Goal: Entertainment & Leisure: Consume media (video, audio)

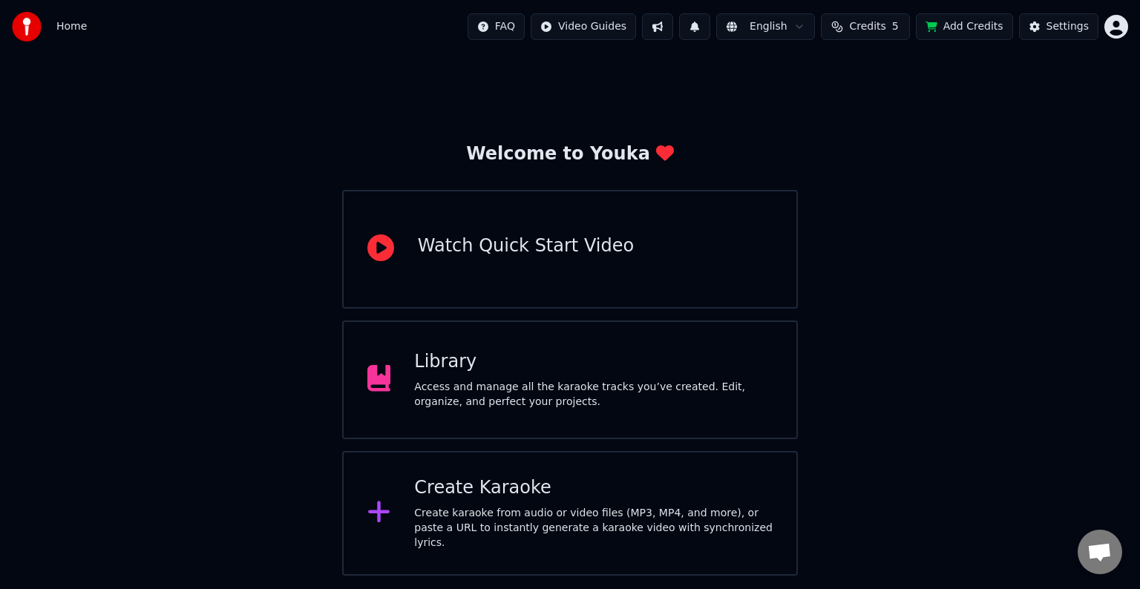
click at [707, 362] on div "Library" at bounding box center [593, 362] width 359 height 24
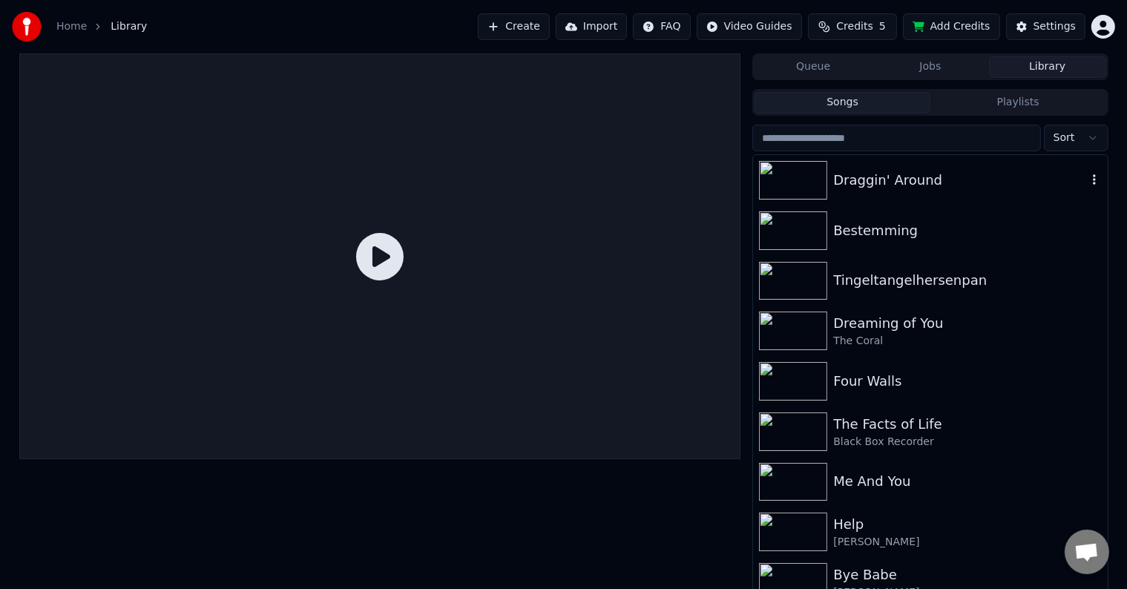
click at [943, 194] on div "Draggin' Around" at bounding box center [930, 180] width 354 height 50
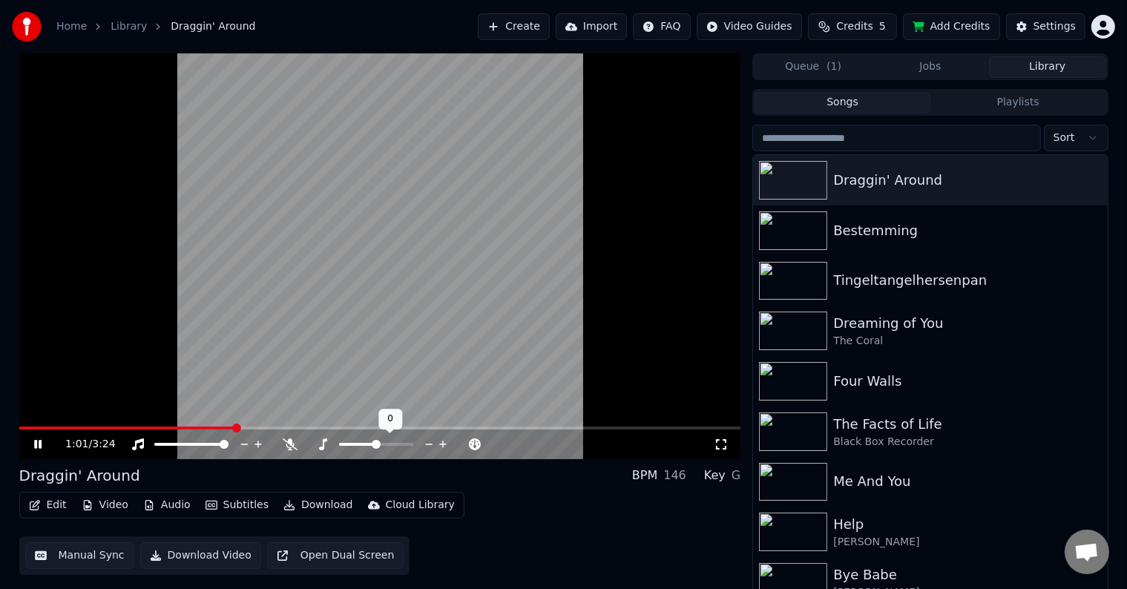
click at [372, 446] on span at bounding box center [376, 444] width 9 height 9
click at [368, 446] on div at bounding box center [390, 444] width 120 height 15
click at [364, 445] on span at bounding box center [351, 444] width 24 height 3
click at [19, 427] on span at bounding box center [19, 428] width 0 height 3
click at [841, 279] on div "Tingeltangelhersenpan" at bounding box center [960, 280] width 253 height 21
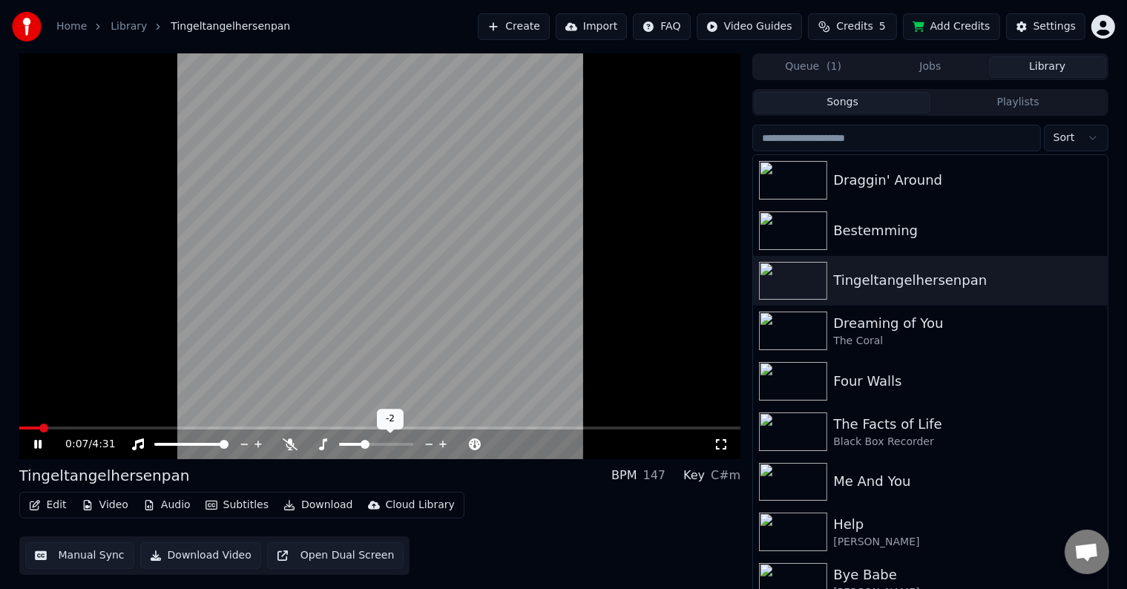
click at [442, 451] on icon at bounding box center [443, 444] width 14 height 15
click at [119, 428] on span at bounding box center [380, 428] width 722 height 3
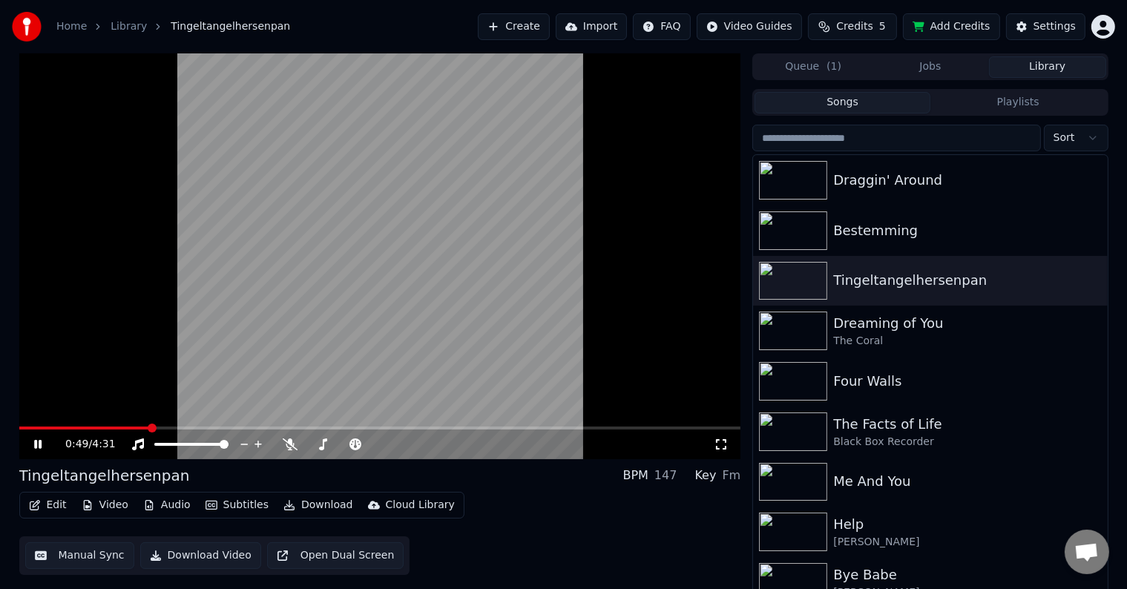
click at [150, 428] on span at bounding box center [380, 428] width 722 height 3
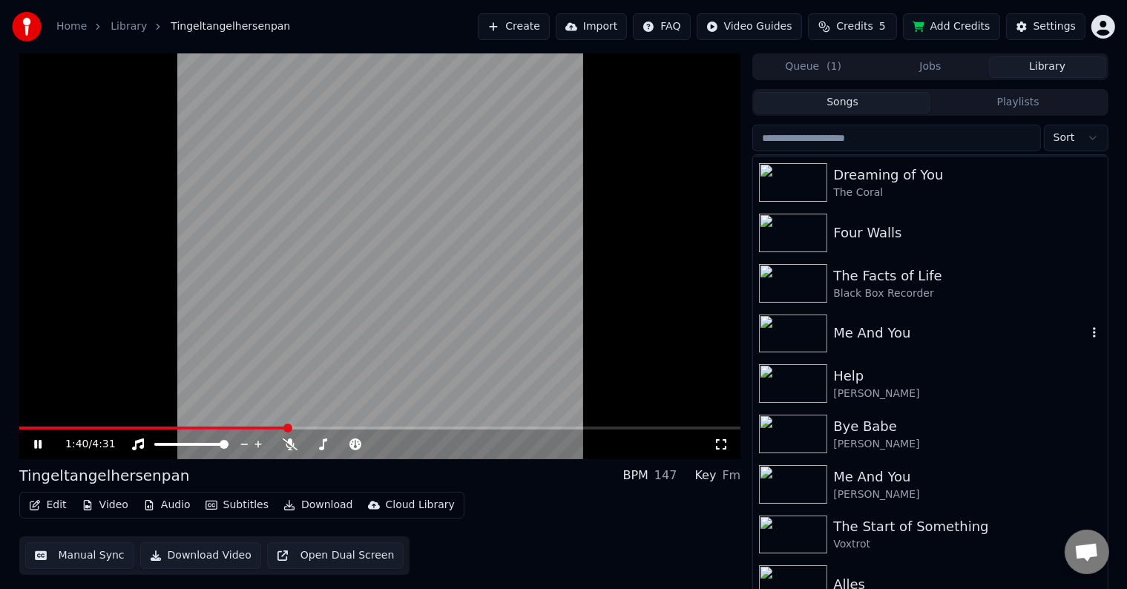
scroll to position [223, 0]
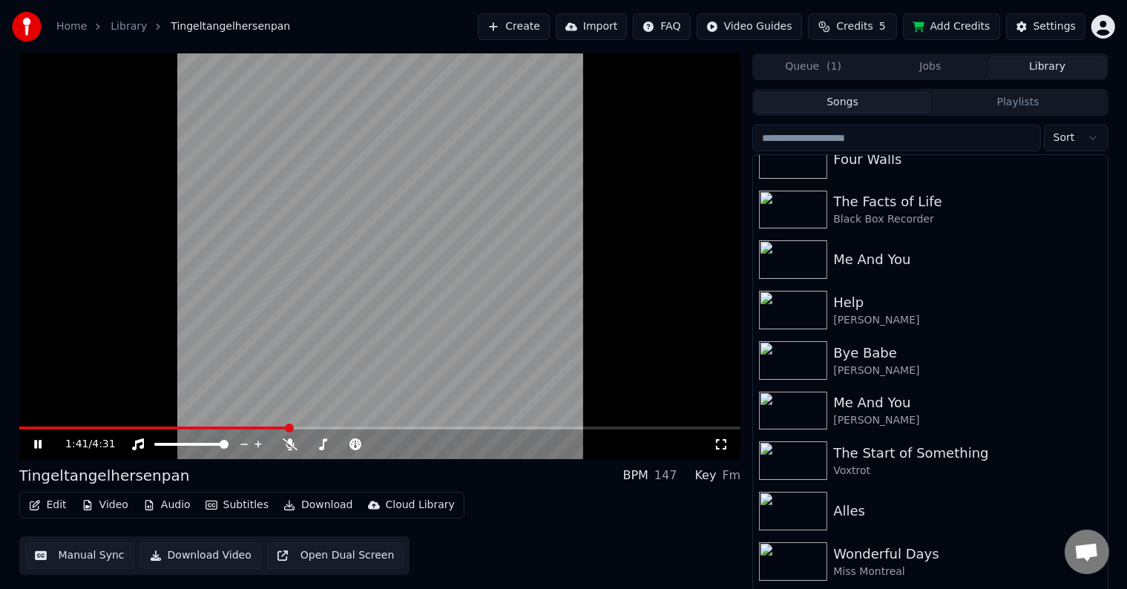
click at [384, 252] on video at bounding box center [380, 256] width 722 height 406
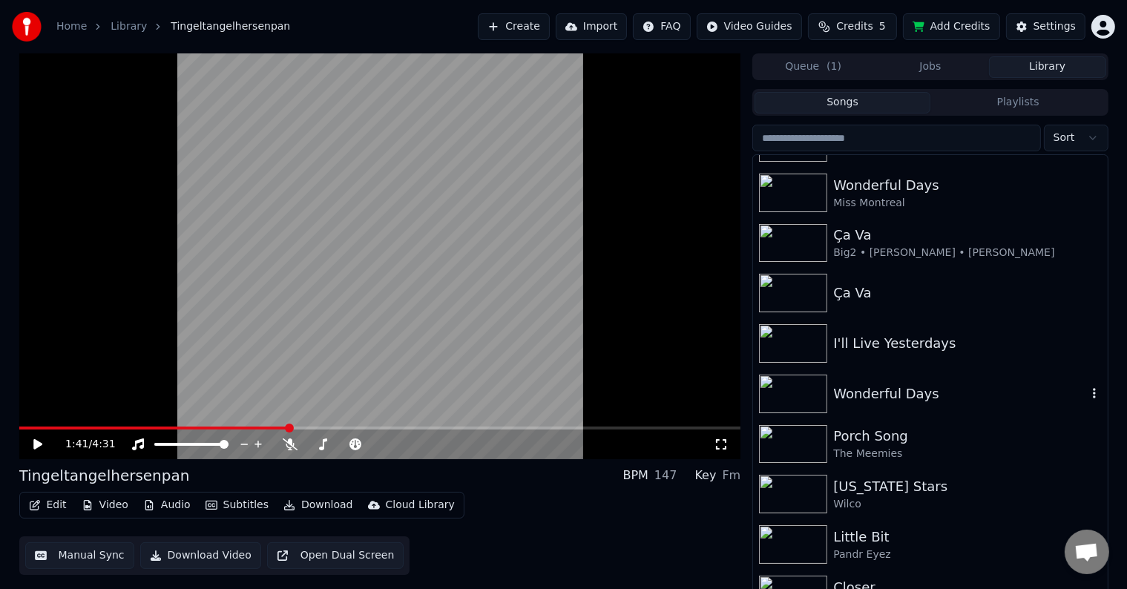
scroll to position [594, 0]
click at [890, 359] on div "I'll Live Yesterdays" at bounding box center [930, 343] width 354 height 50
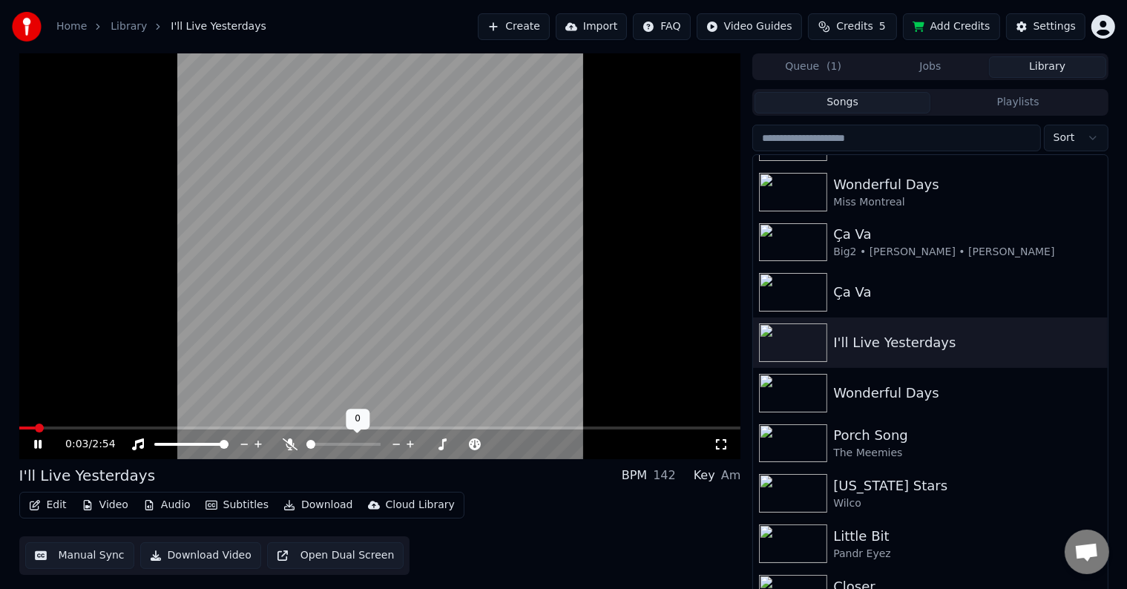
click at [335, 446] on div at bounding box center [358, 444] width 120 height 15
click at [330, 445] on span at bounding box center [344, 444] width 74 height 3
click at [307, 440] on span at bounding box center [311, 444] width 9 height 9
click at [912, 446] on div "The Meemies" at bounding box center [960, 453] width 253 height 15
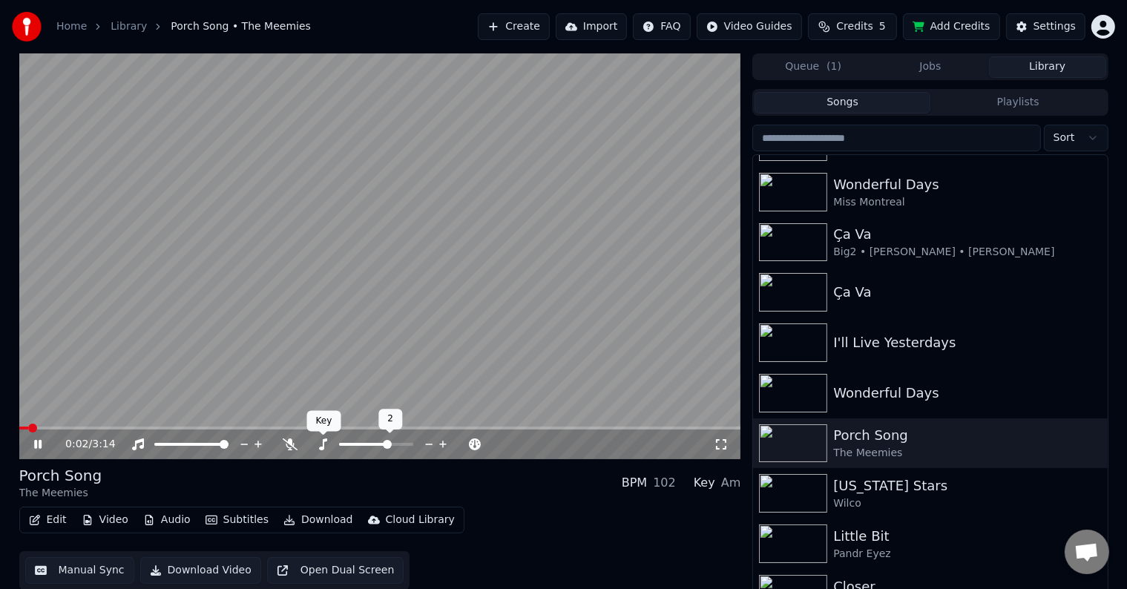
click at [327, 445] on icon at bounding box center [322, 445] width 15 height 12
click at [387, 443] on span at bounding box center [387, 444] width 9 height 9
click at [19, 427] on span at bounding box center [19, 428] width 0 height 3
click at [445, 428] on span at bounding box center [380, 428] width 722 height 3
click at [482, 427] on span at bounding box center [380, 428] width 722 height 3
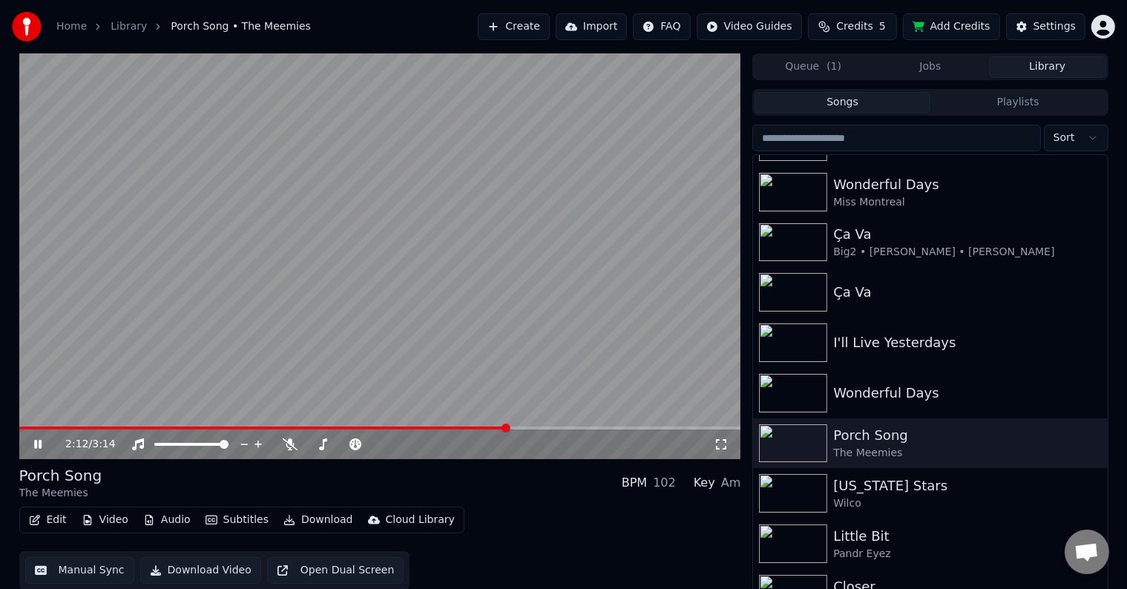
click at [508, 428] on span at bounding box center [380, 428] width 722 height 3
click at [508, 426] on video at bounding box center [380, 256] width 722 height 406
click at [502, 428] on span at bounding box center [270, 428] width 503 height 3
click at [864, 480] on div "[US_STATE] Stars" at bounding box center [960, 486] width 253 height 21
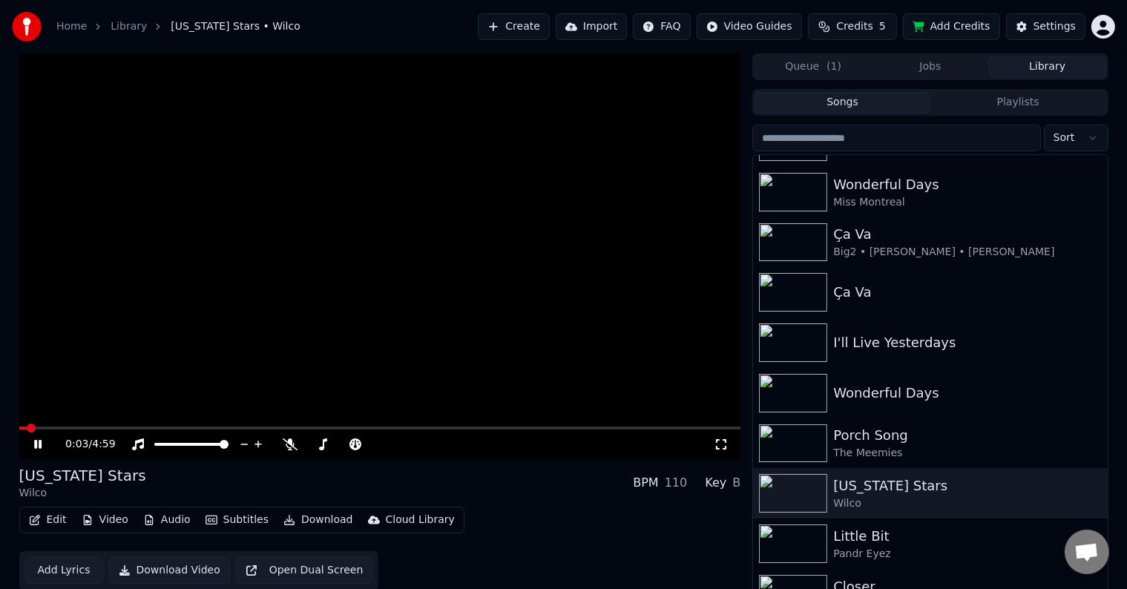
click at [50, 428] on span at bounding box center [380, 428] width 722 height 3
click at [324, 446] on icon at bounding box center [323, 445] width 8 height 12
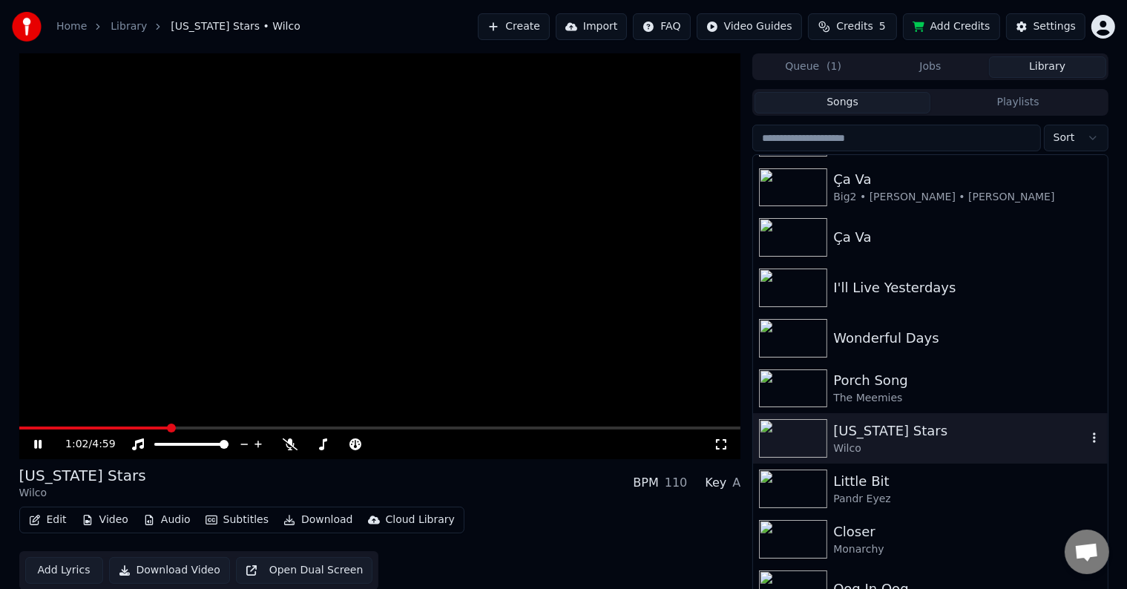
scroll to position [668, 0]
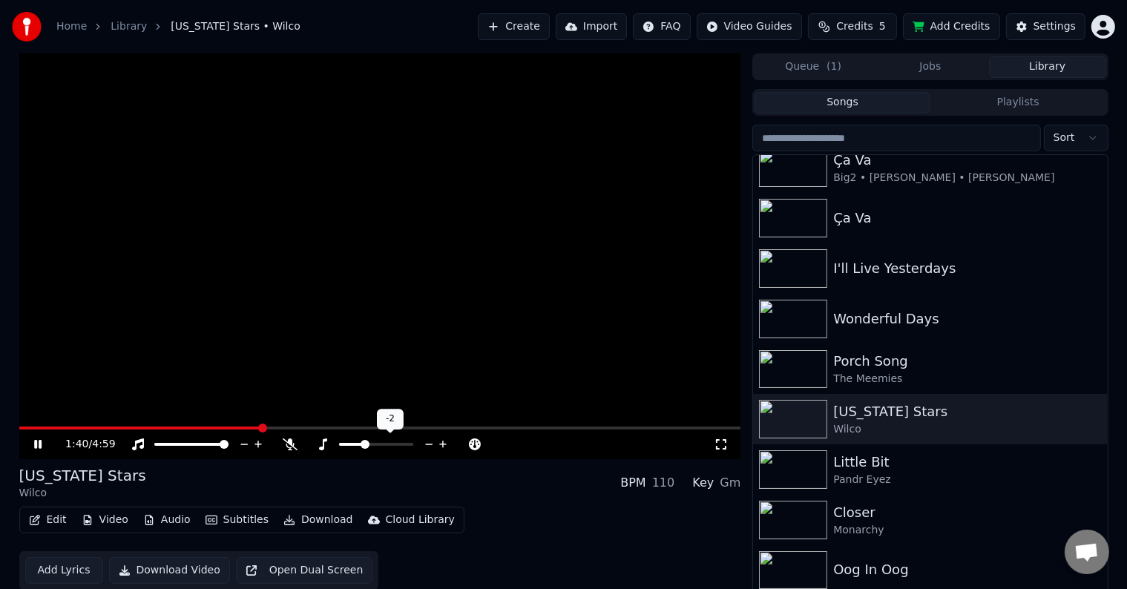
click at [363, 444] on span at bounding box center [351, 444] width 24 height 3
click at [41, 428] on span at bounding box center [144, 428] width 251 height 3
click at [775, 458] on img at bounding box center [793, 470] width 68 height 39
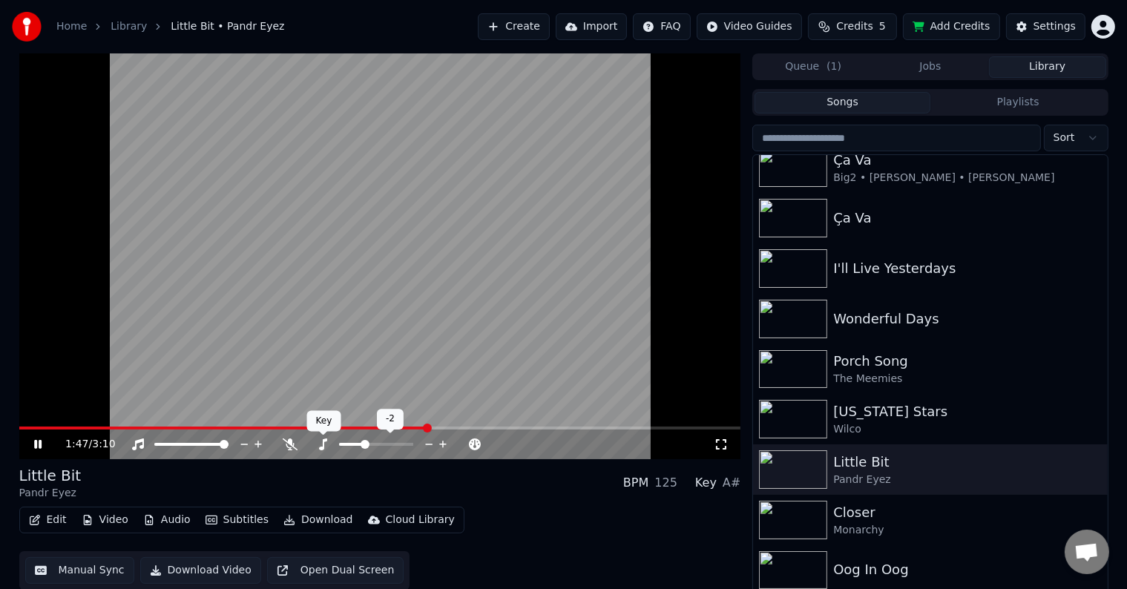
click at [319, 448] on icon at bounding box center [323, 445] width 8 height 12
click at [19, 427] on span at bounding box center [19, 428] width 0 height 3
click at [546, 249] on video at bounding box center [380, 256] width 722 height 406
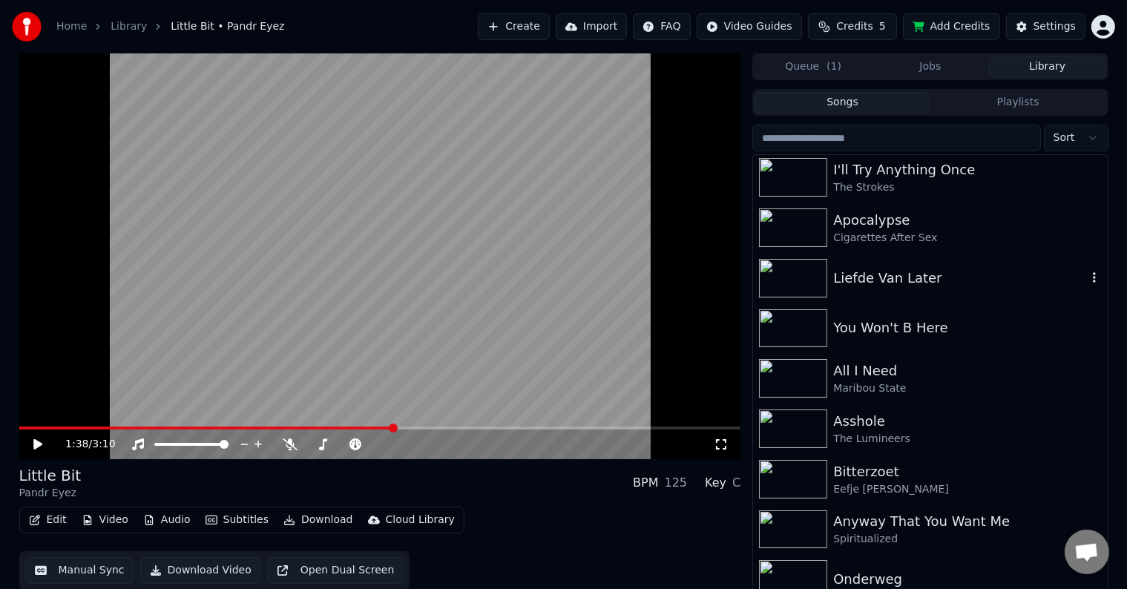
scroll to position [1113, 0]
click at [912, 187] on div "The Strokes" at bounding box center [960, 187] width 253 height 15
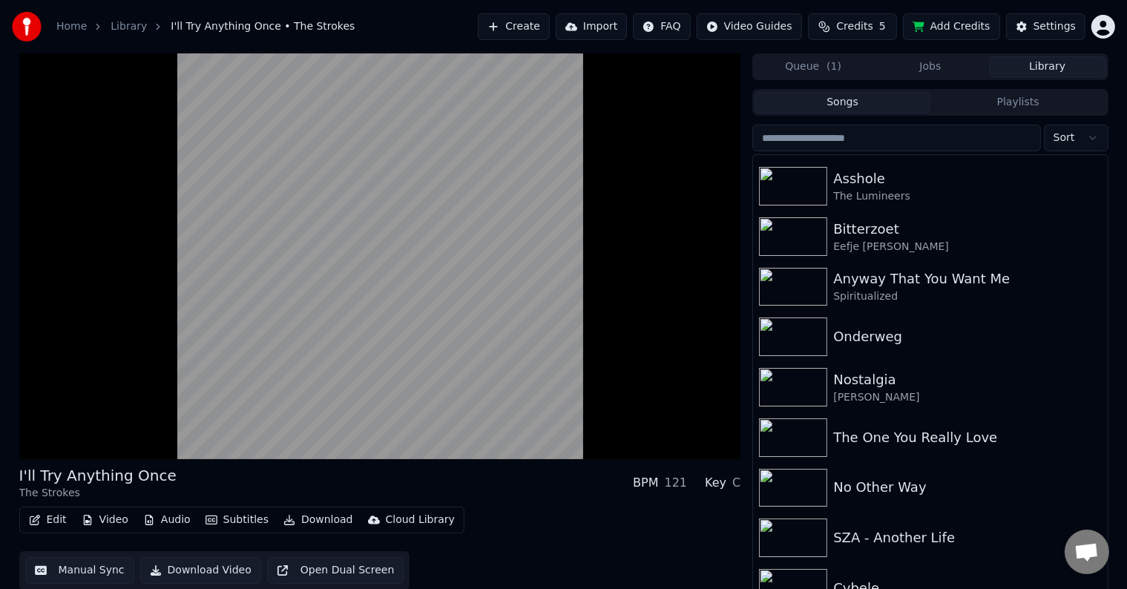
scroll to position [1410, 0]
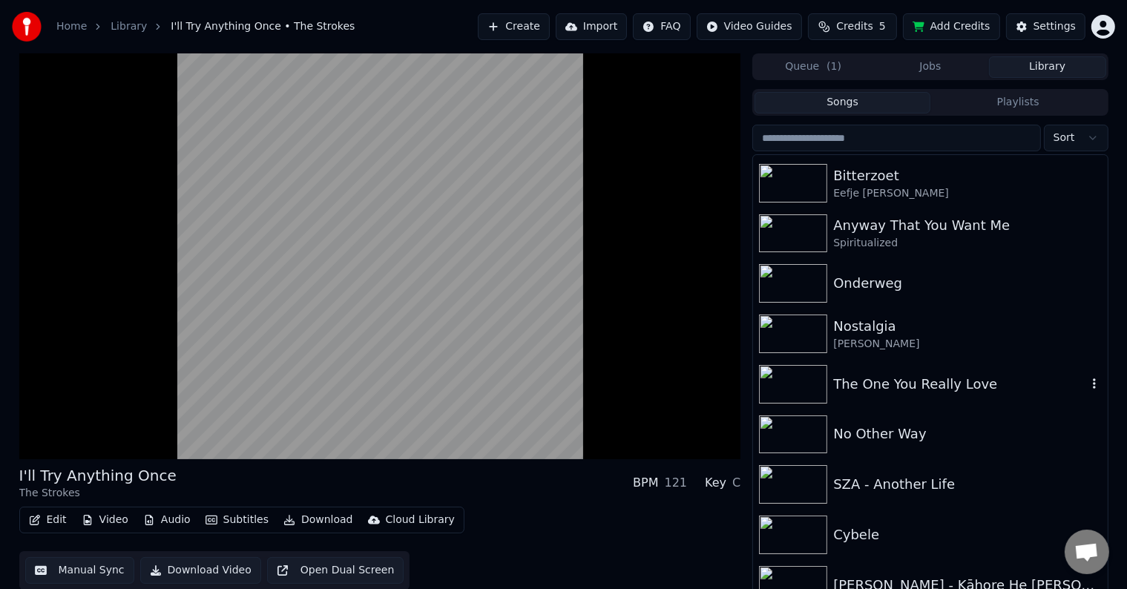
click at [928, 396] on div "The One You Really Love" at bounding box center [930, 384] width 354 height 50
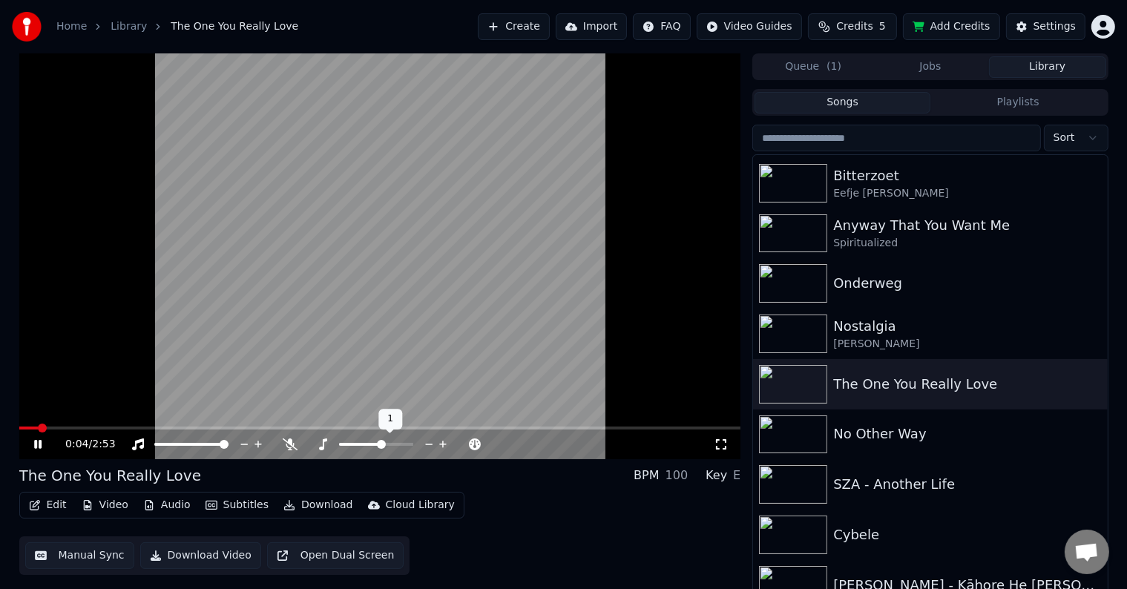
click at [380, 444] on span at bounding box center [381, 444] width 9 height 9
click at [208, 442] on div at bounding box center [205, 444] width 120 height 15
click at [206, 445] on span at bounding box center [191, 444] width 74 height 3
click at [917, 475] on div "SZA - Another Life" at bounding box center [960, 484] width 253 height 21
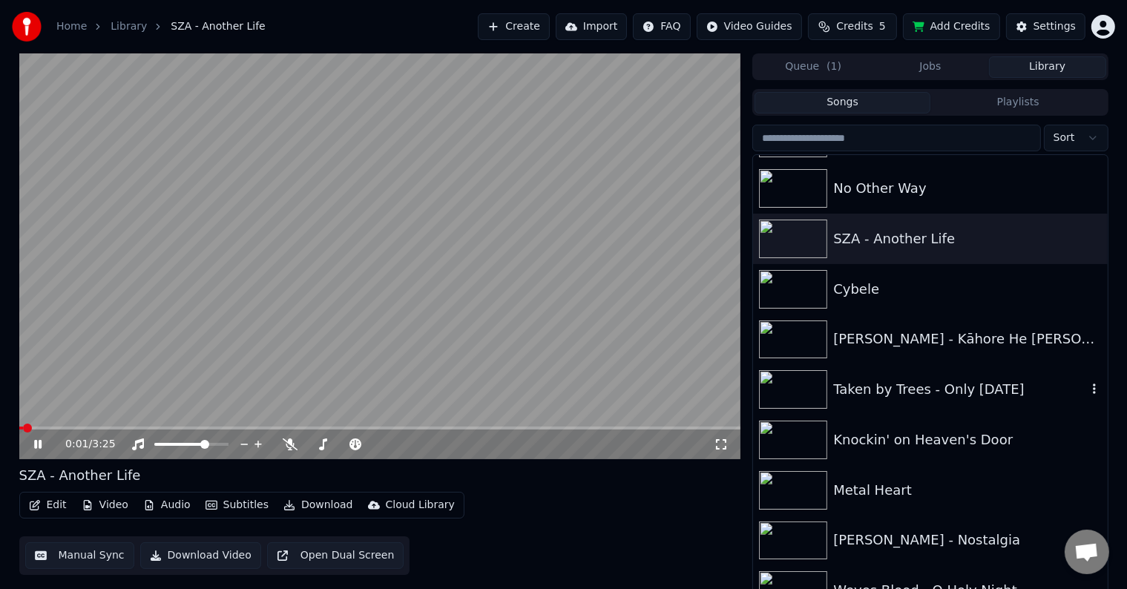
scroll to position [1707, 0]
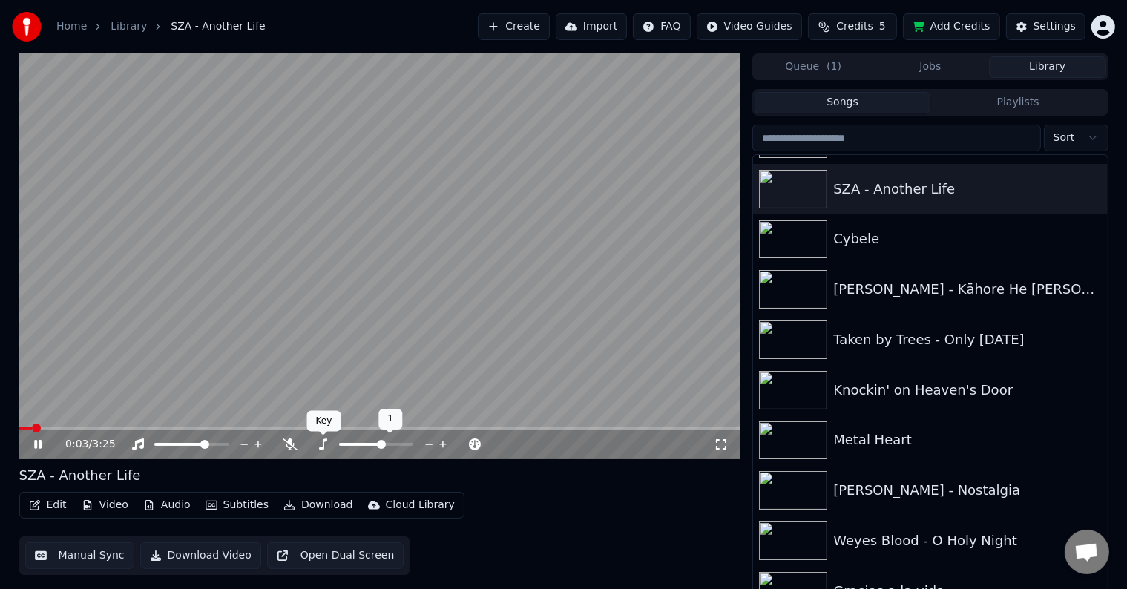
click at [321, 447] on icon at bounding box center [323, 445] width 8 height 12
click at [229, 442] on span at bounding box center [224, 444] width 9 height 9
click at [505, 180] on video at bounding box center [380, 256] width 722 height 406
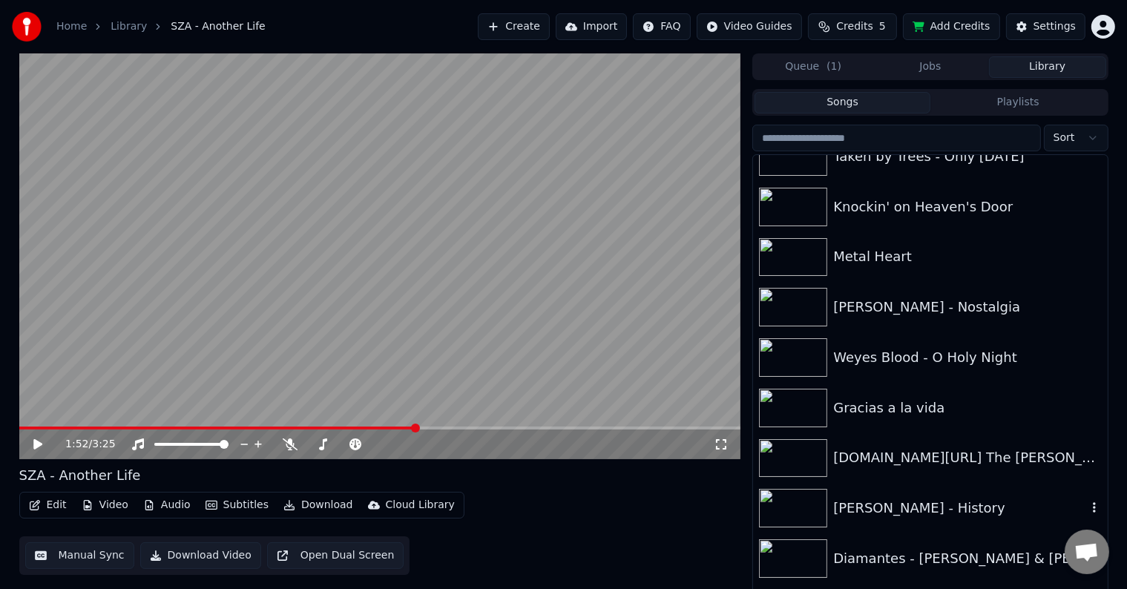
scroll to position [1930, 0]
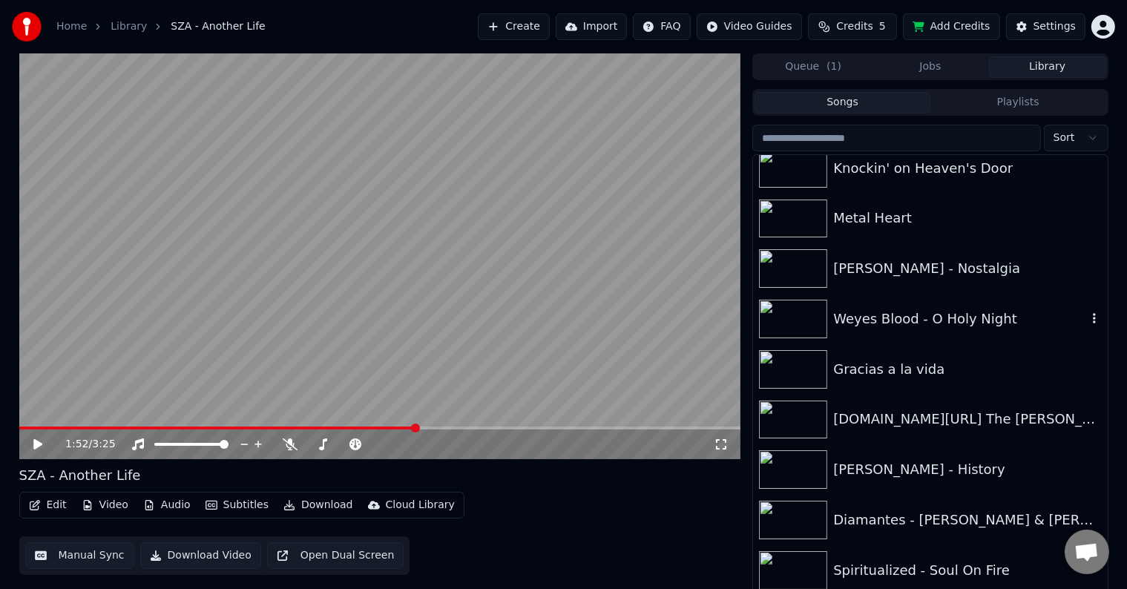
click at [929, 329] on div "Weyes Blood - O Holy Night" at bounding box center [960, 319] width 253 height 21
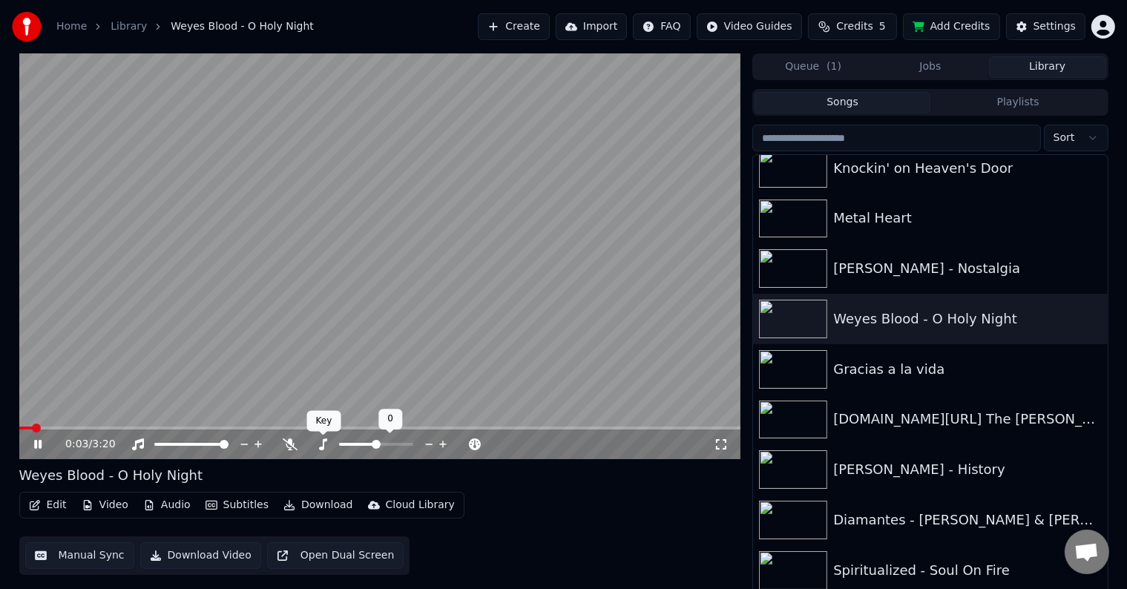
click at [326, 448] on icon at bounding box center [322, 445] width 15 height 12
click at [390, 442] on span at bounding box center [387, 444] width 9 height 9
click at [170, 426] on video at bounding box center [380, 256] width 722 height 406
click at [175, 429] on span at bounding box center [236, 428] width 434 height 3
click at [168, 396] on video at bounding box center [380, 256] width 722 height 406
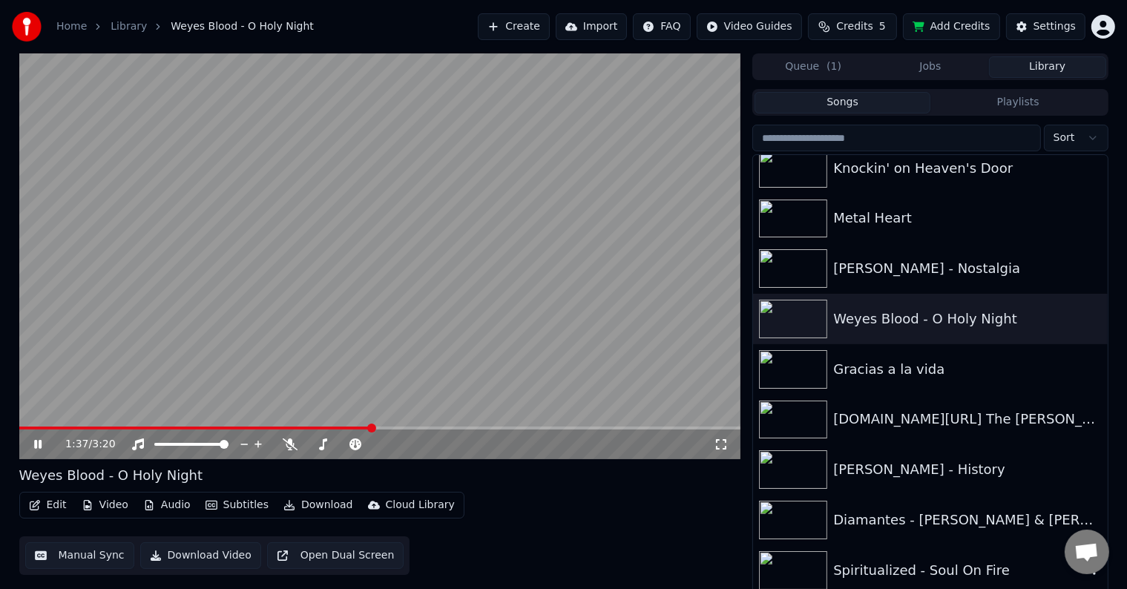
click at [793, 576] on img at bounding box center [793, 570] width 68 height 39
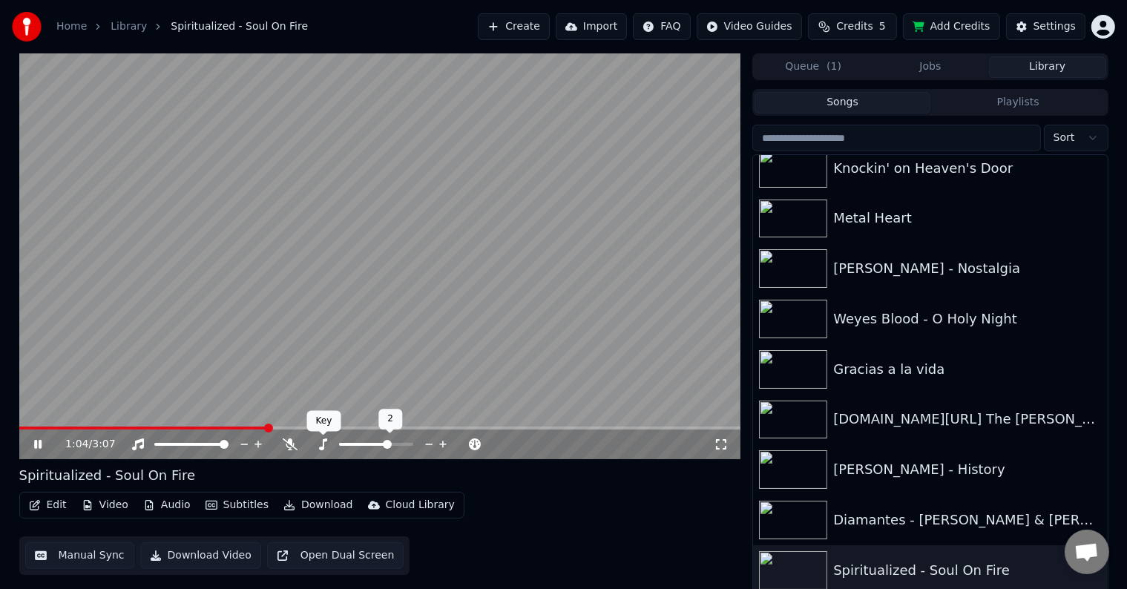
click at [322, 443] on icon at bounding box center [322, 445] width 15 height 12
drag, startPoint x: 235, startPoint y: 439, endPoint x: 264, endPoint y: 439, distance: 29.7
click at [264, 439] on div at bounding box center [205, 444] width 120 height 15
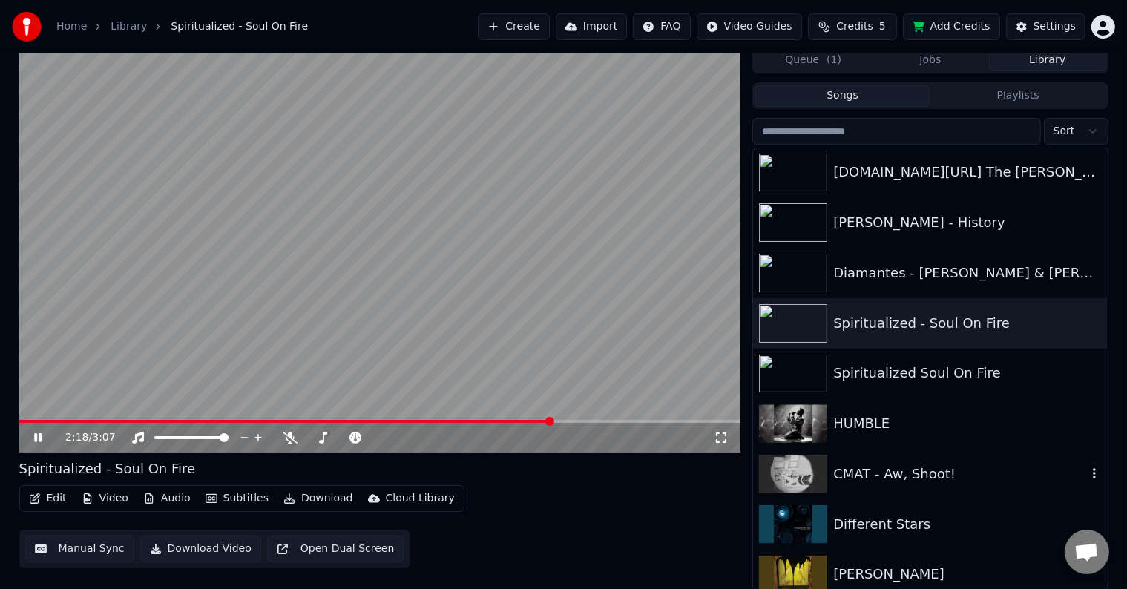
scroll to position [2227, 0]
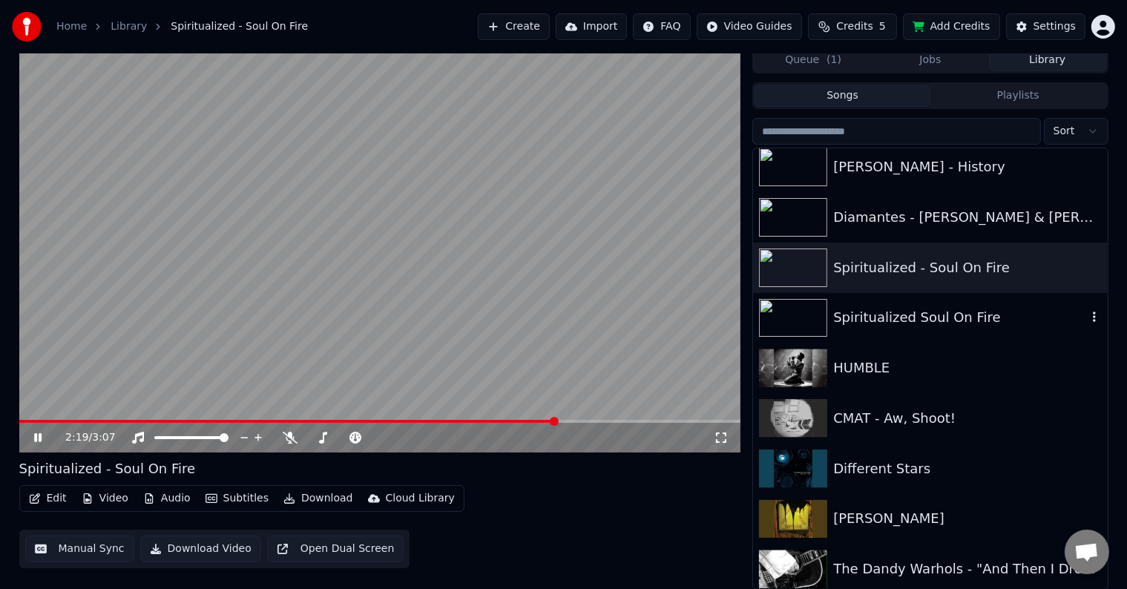
click at [874, 315] on div "Spiritualized Soul On Fire" at bounding box center [960, 317] width 253 height 21
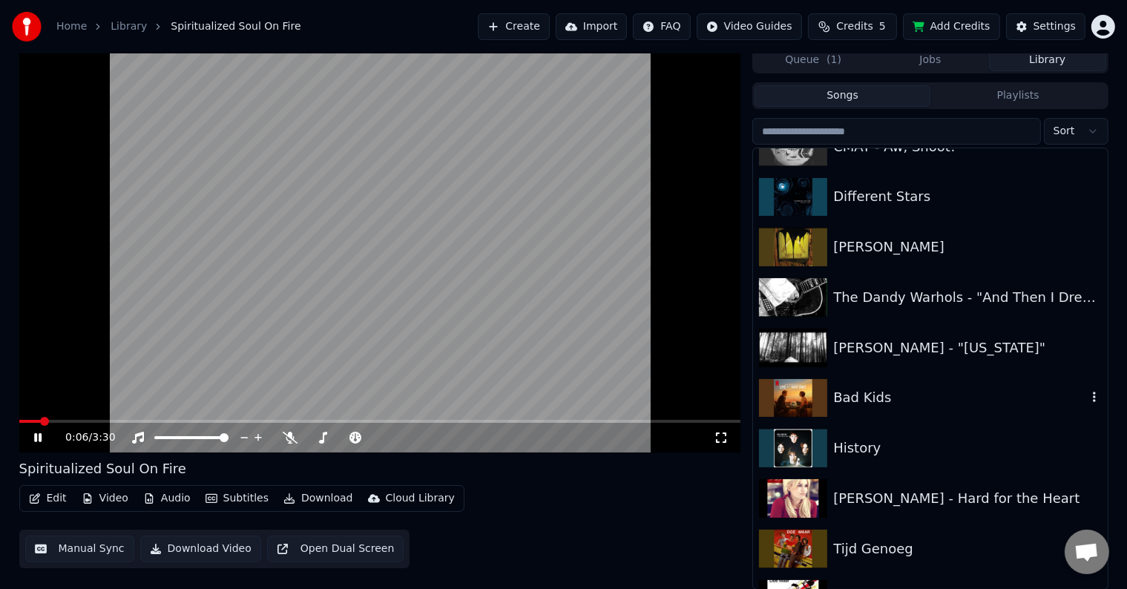
scroll to position [2524, 0]
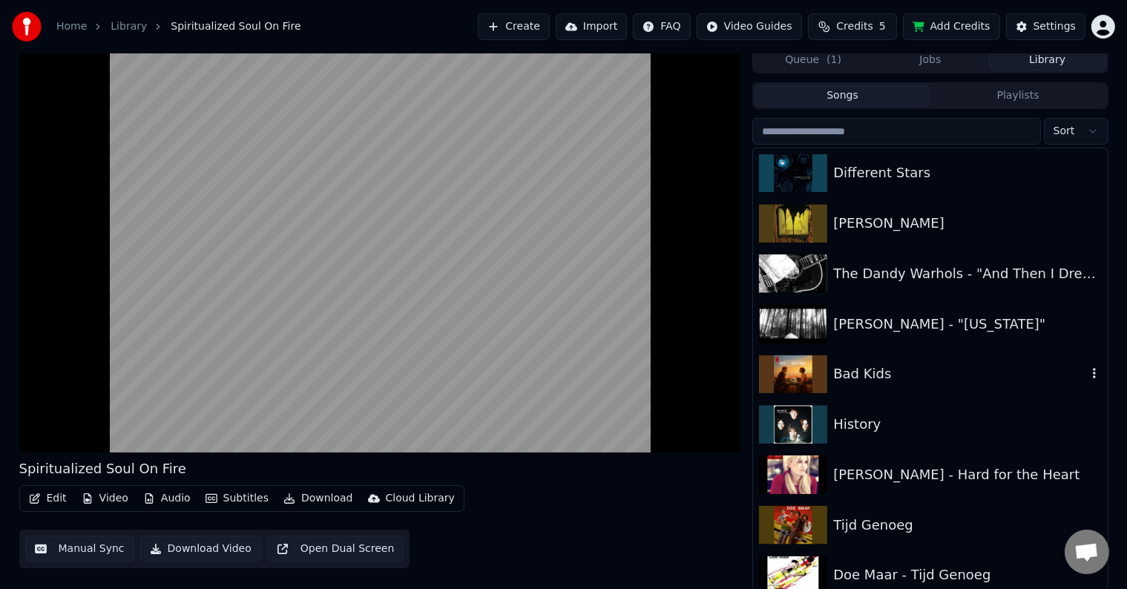
click at [926, 384] on div "Bad Kids" at bounding box center [930, 375] width 354 height 50
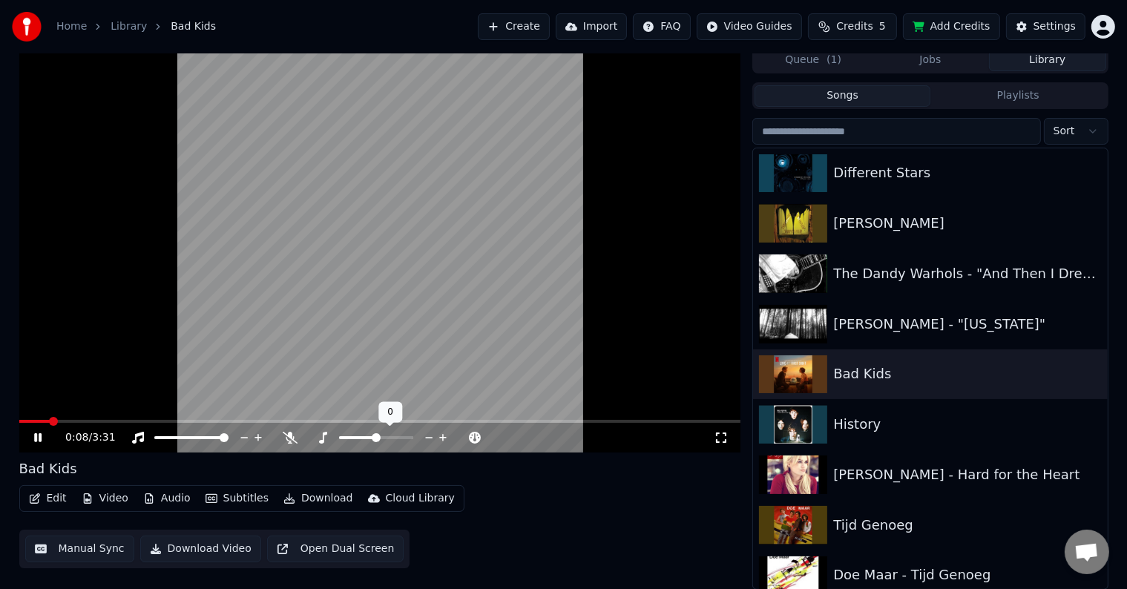
click at [365, 438] on span at bounding box center [357, 437] width 37 height 3
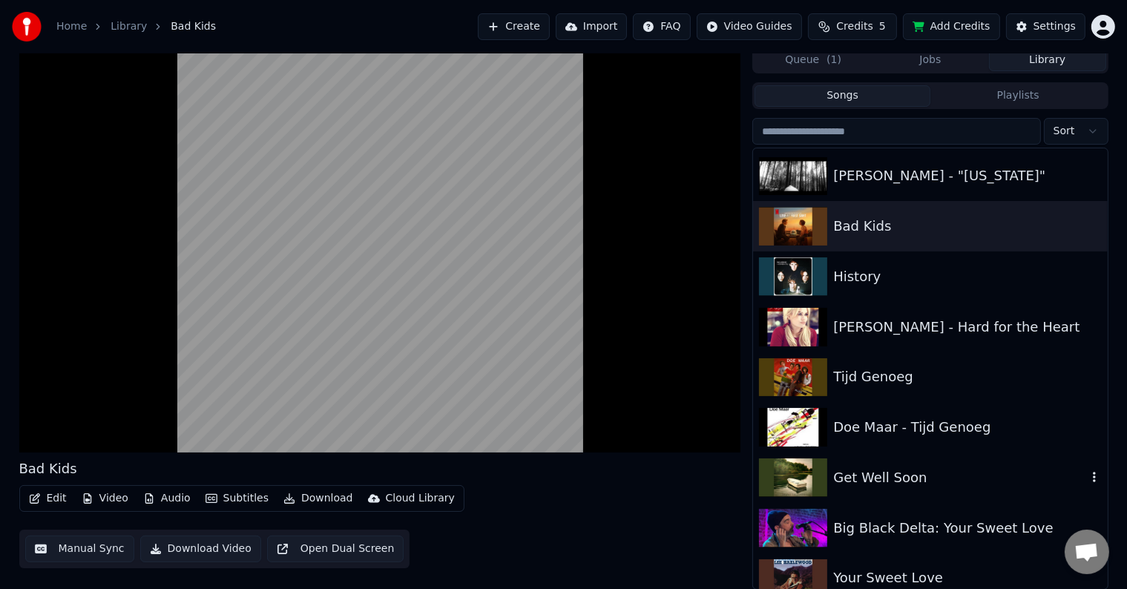
click at [946, 481] on div "Get Well Soon" at bounding box center [960, 478] width 253 height 21
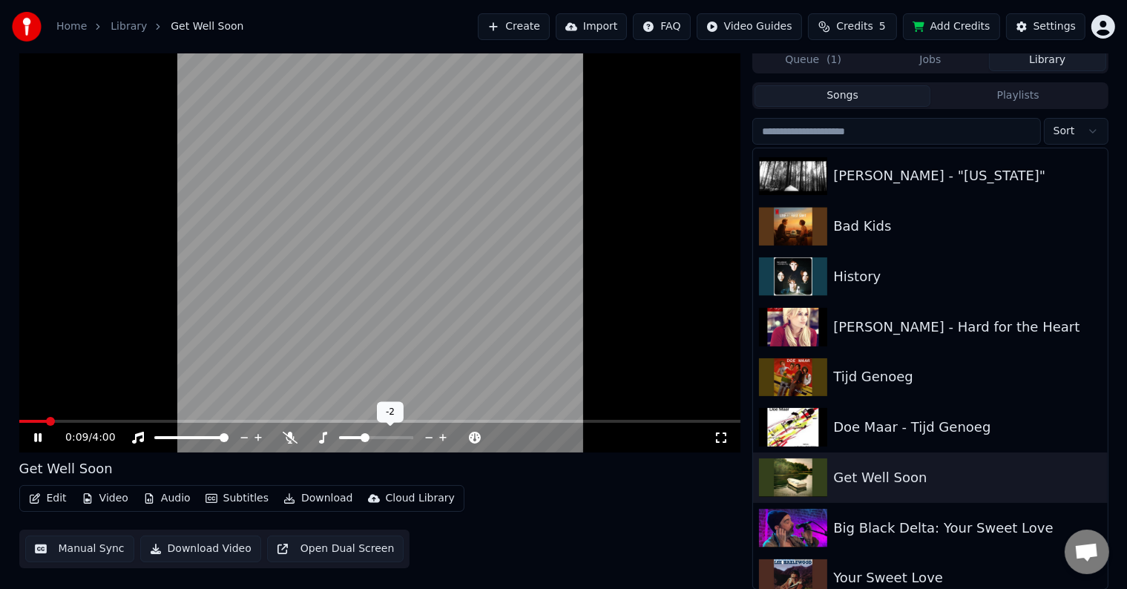
click at [425, 433] on icon at bounding box center [429, 438] width 14 height 15
click at [329, 440] on icon at bounding box center [322, 438] width 15 height 12
click at [45, 420] on span at bounding box center [180, 421] width 323 height 3
click at [442, 439] on icon at bounding box center [443, 438] width 14 height 15
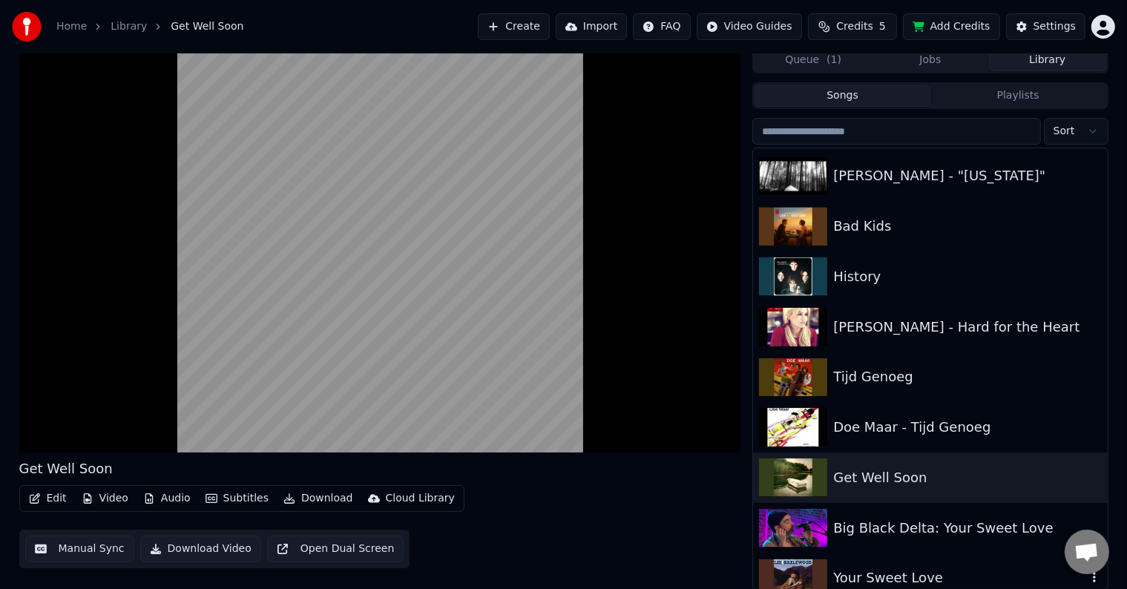
drag, startPoint x: 900, startPoint y: 565, endPoint x: 825, endPoint y: 564, distance: 75.0
click at [894, 569] on div "Your Sweet Love" at bounding box center [930, 579] width 354 height 50
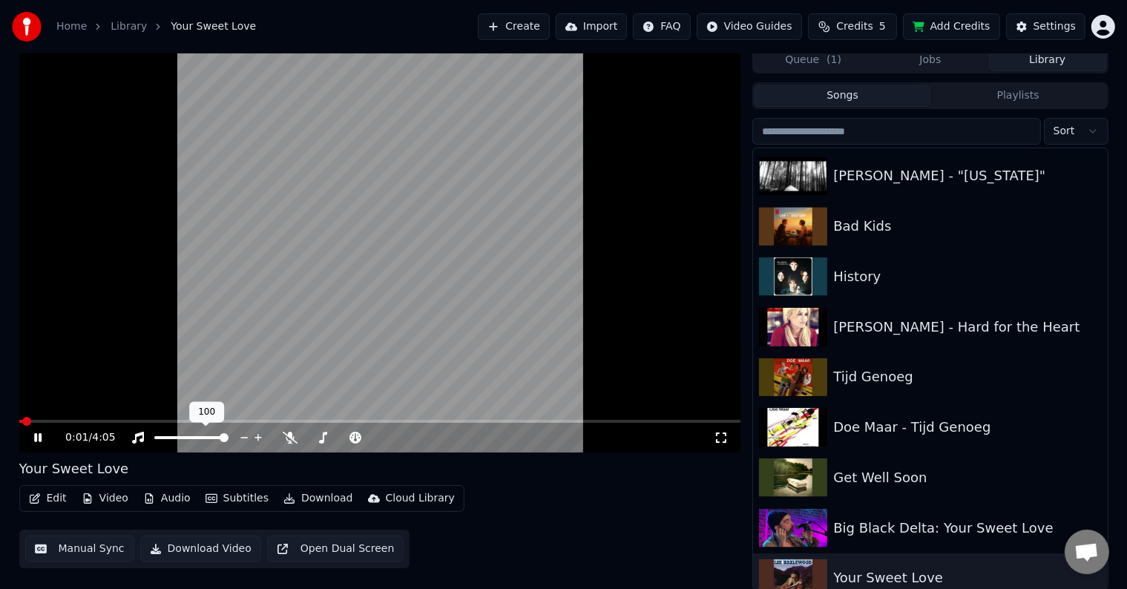
click at [215, 439] on div at bounding box center [205, 438] width 120 height 15
click at [196, 435] on div at bounding box center [205, 438] width 120 height 15
click at [201, 436] on span at bounding box center [191, 437] width 74 height 3
click at [439, 436] on icon at bounding box center [443, 438] width 14 height 15
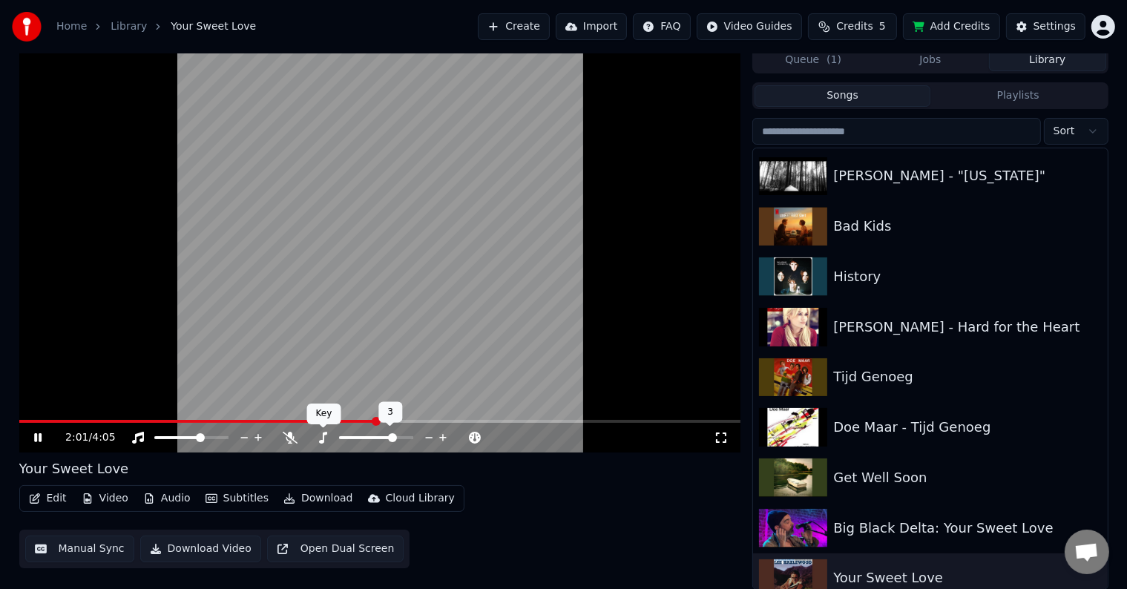
click at [321, 434] on icon at bounding box center [322, 438] width 15 height 12
click at [45, 419] on video at bounding box center [380, 250] width 722 height 406
click at [45, 420] on span at bounding box center [199, 421] width 361 height 3
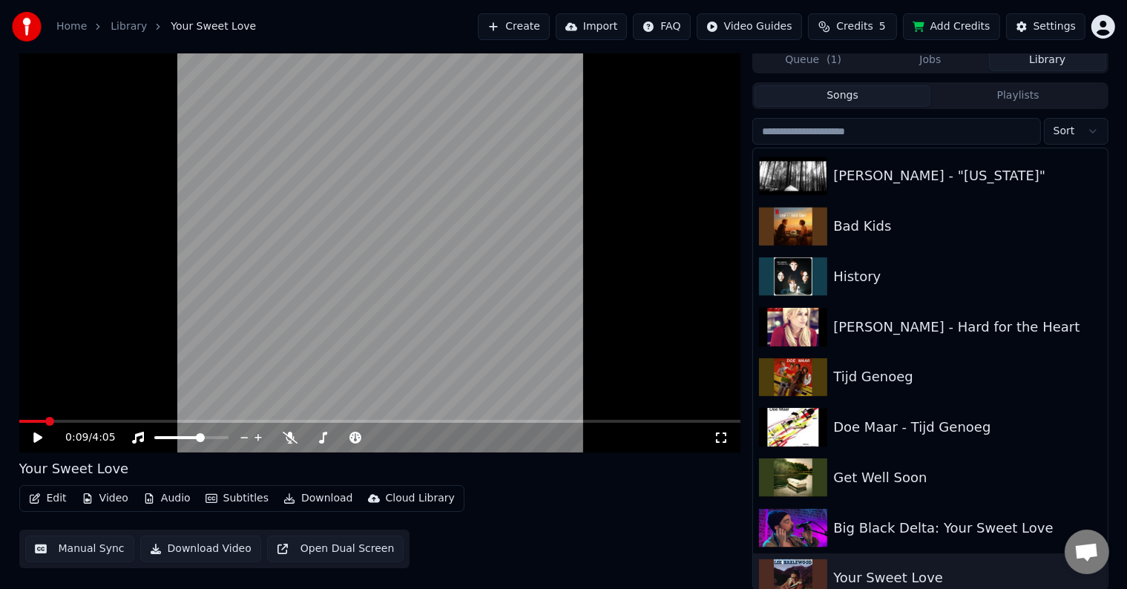
click at [126, 395] on video at bounding box center [380, 250] width 722 height 406
click at [209, 436] on span at bounding box center [206, 437] width 9 height 9
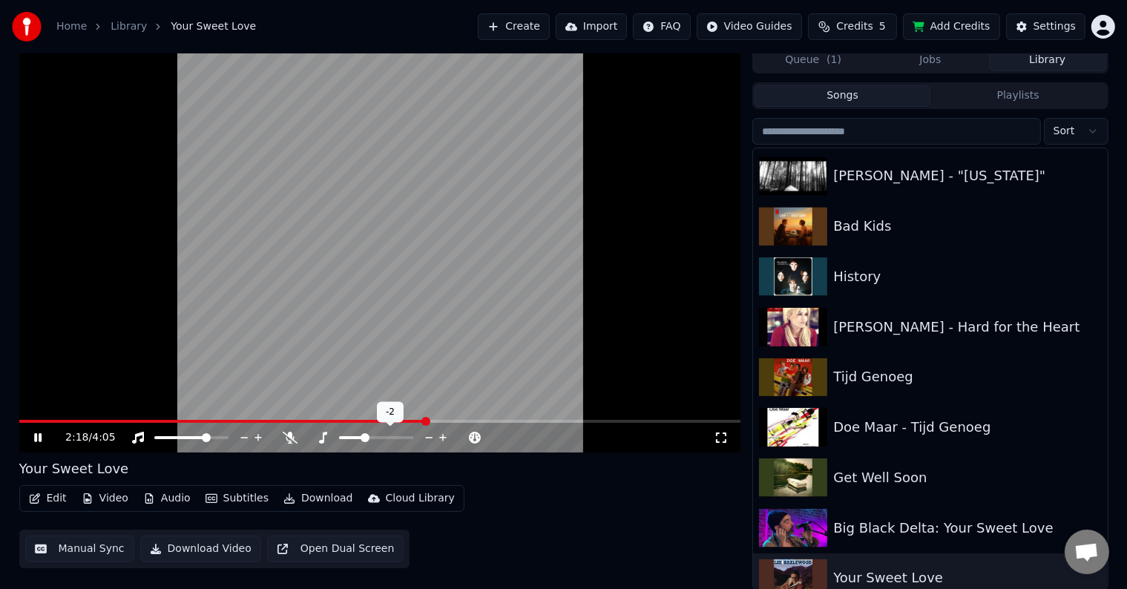
click at [362, 436] on span at bounding box center [365, 437] width 9 height 9
click at [48, 422] on span at bounding box center [225, 421] width 413 height 3
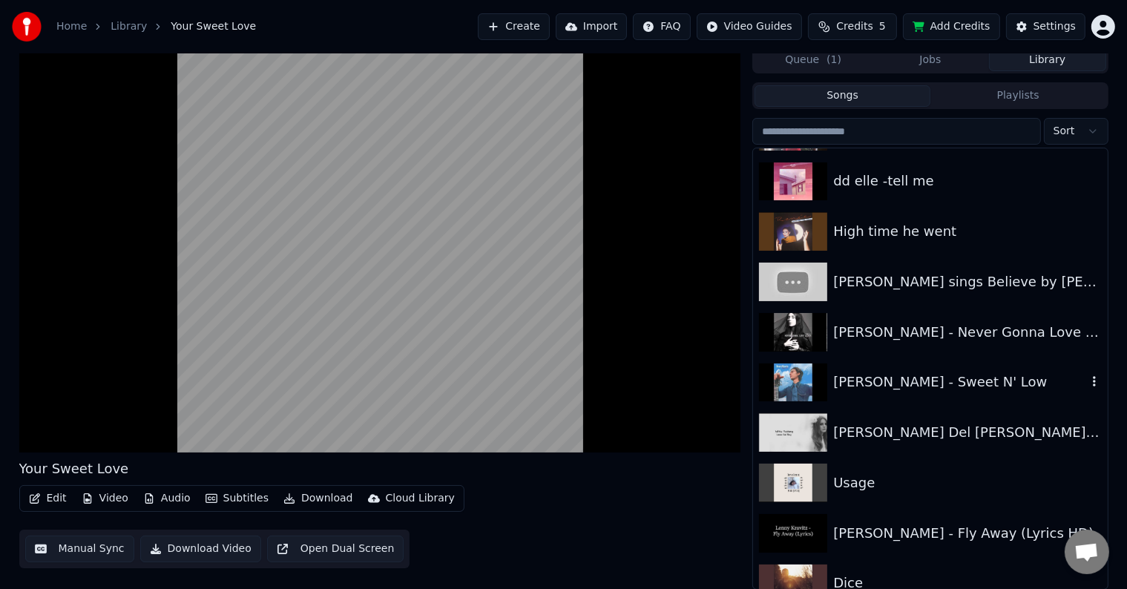
scroll to position [3266, 0]
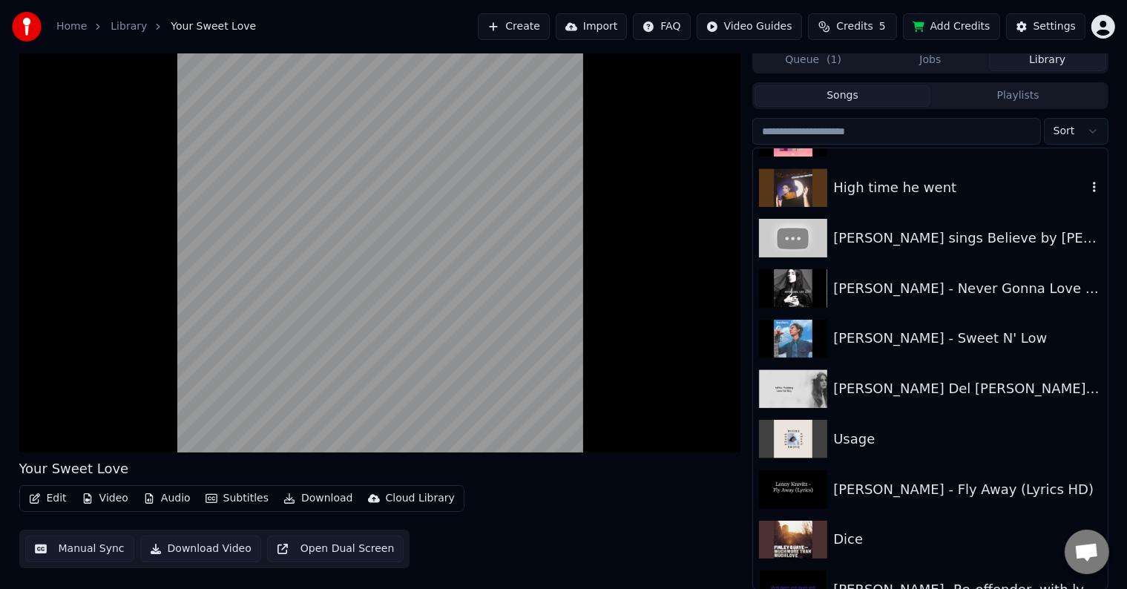
click at [955, 201] on div "High time he went" at bounding box center [930, 188] width 354 height 50
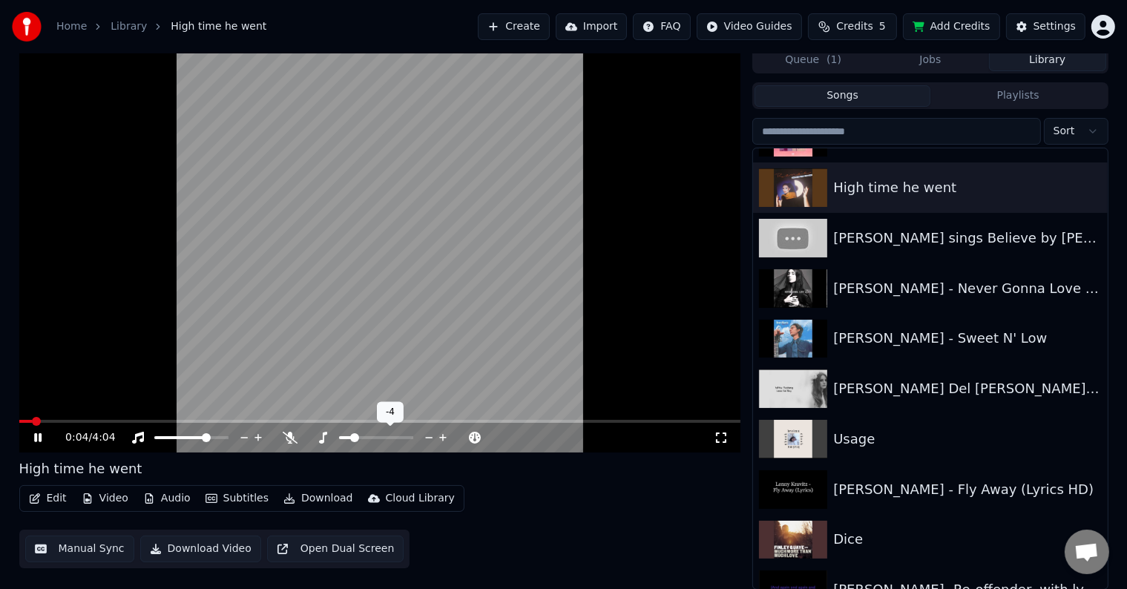
click at [353, 438] on span at bounding box center [354, 437] width 9 height 9
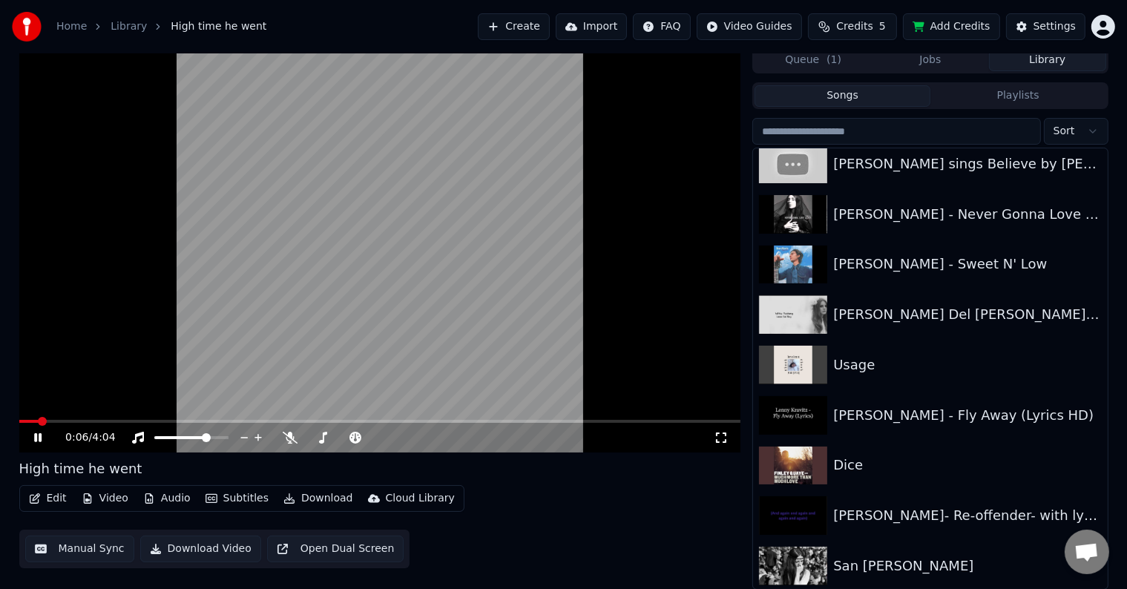
click at [615, 505] on div "Edit Video Audio Subtitles Download Cloud Library Manual Sync Download Video Op…" at bounding box center [380, 526] width 722 height 83
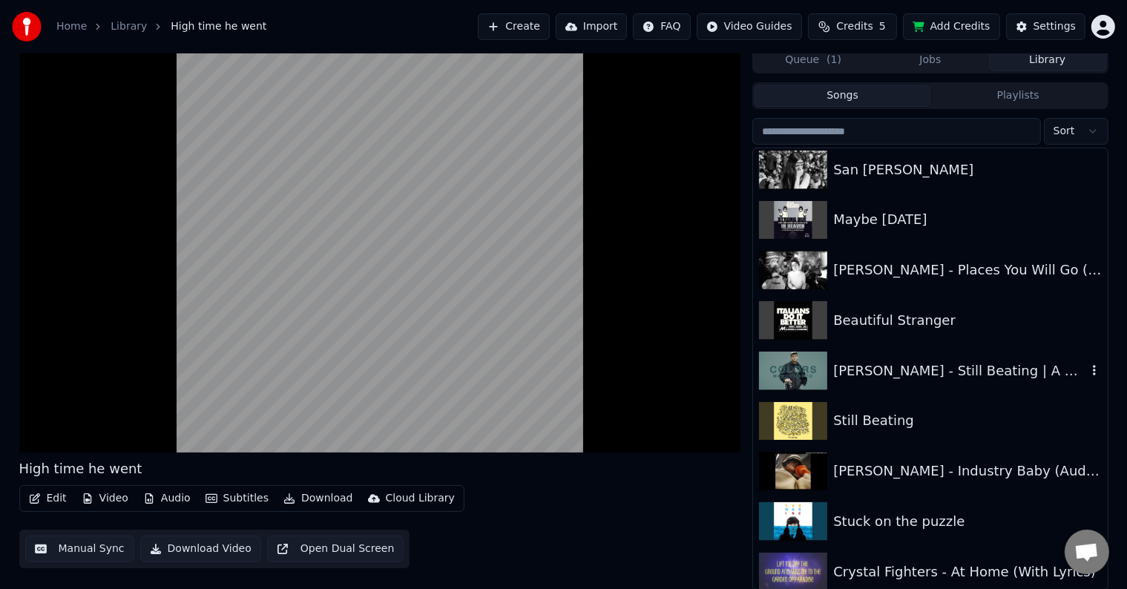
scroll to position [3785, 0]
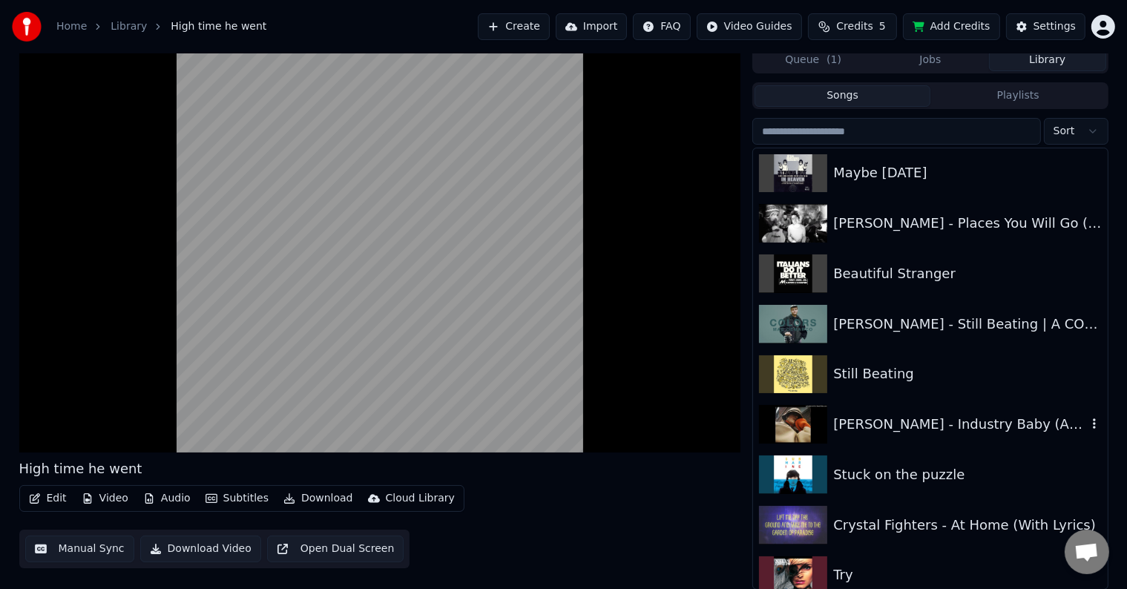
click at [860, 463] on div "Stuck on the puzzle" at bounding box center [930, 475] width 354 height 50
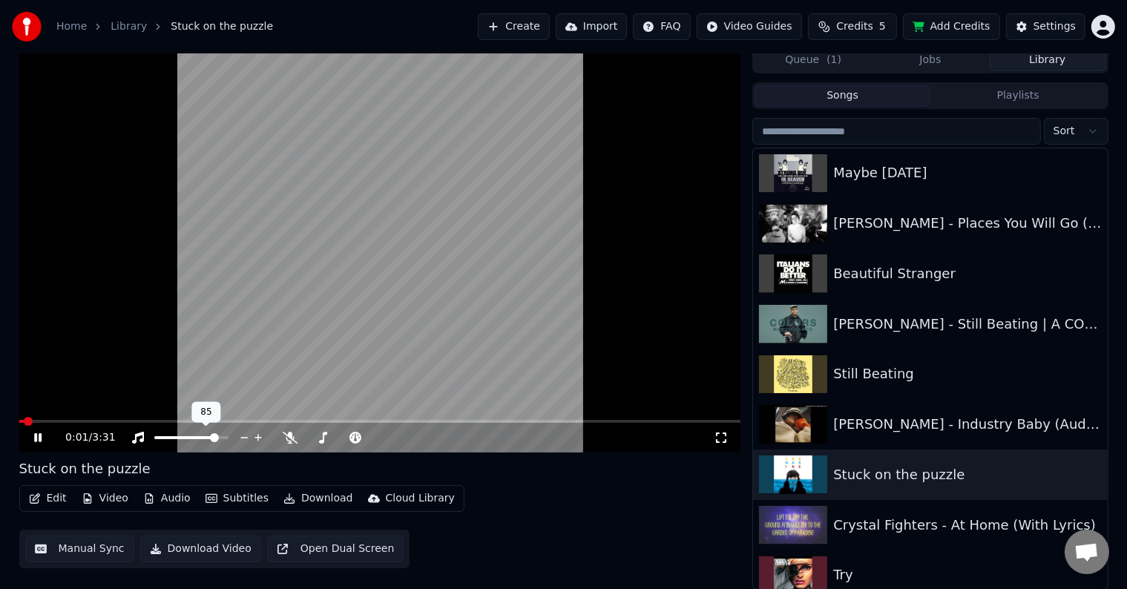
click at [218, 439] on span at bounding box center [214, 437] width 9 height 9
click at [365, 442] on span at bounding box center [365, 437] width 9 height 9
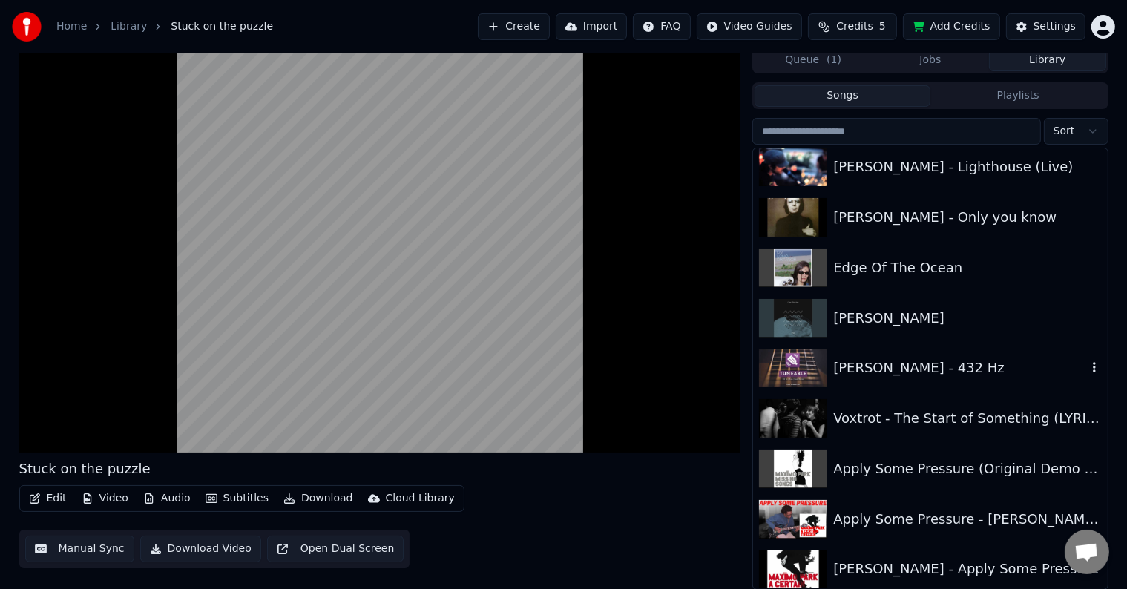
scroll to position [4825, 0]
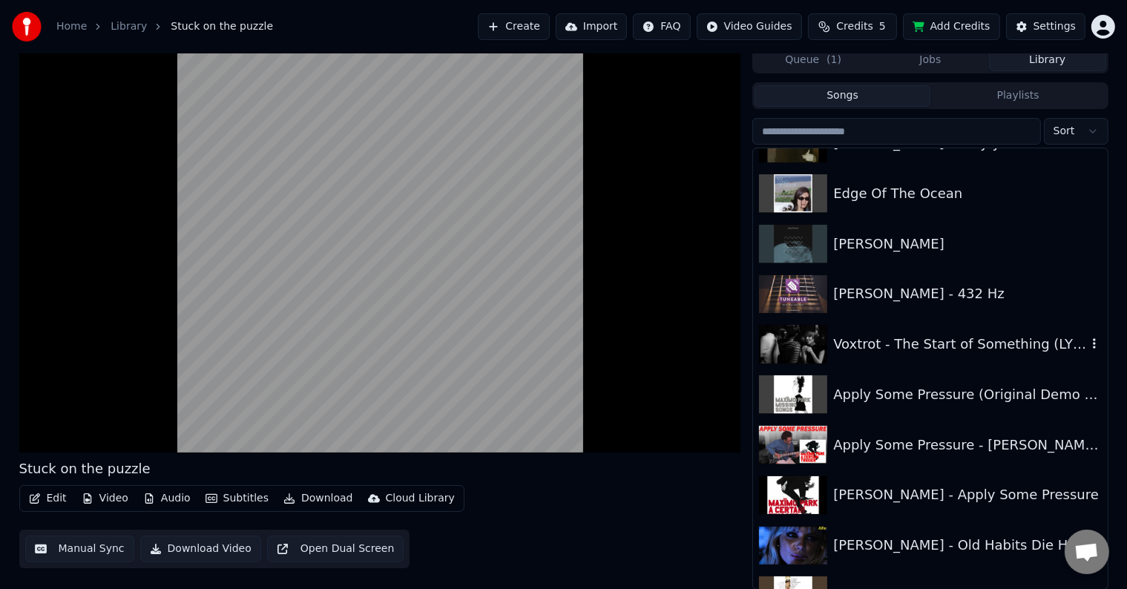
click at [906, 346] on div "Voxtrot - The Start of Something (LYRICS)" at bounding box center [960, 344] width 253 height 21
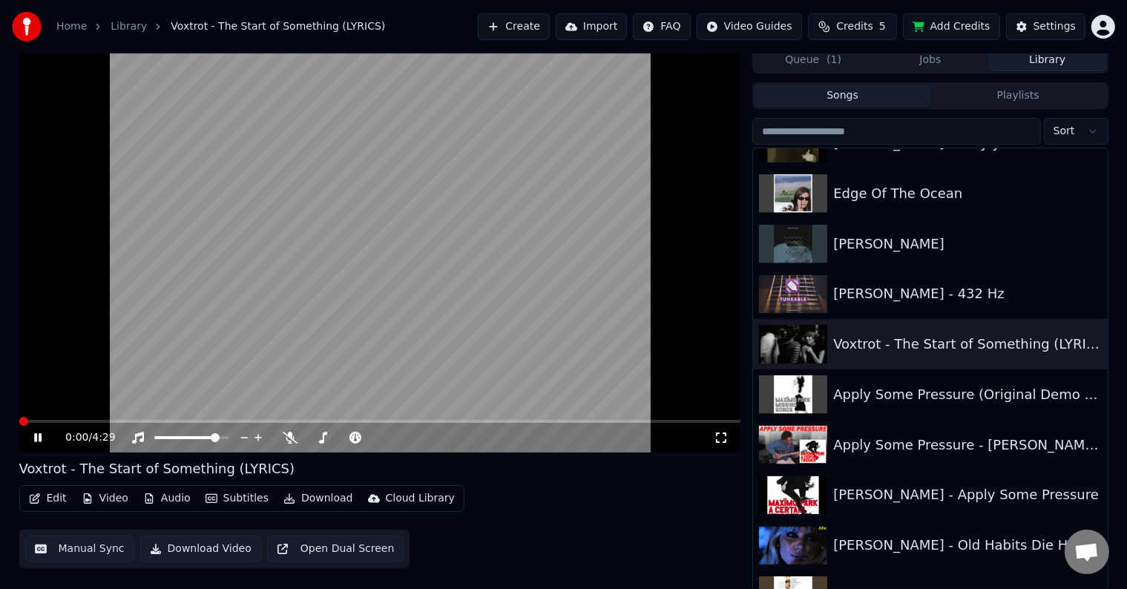
click at [19, 417] on span at bounding box center [23, 421] width 9 height 9
click at [374, 436] on span at bounding box center [376, 437] width 74 height 3
click at [196, 438] on span at bounding box center [175, 437] width 42 height 3
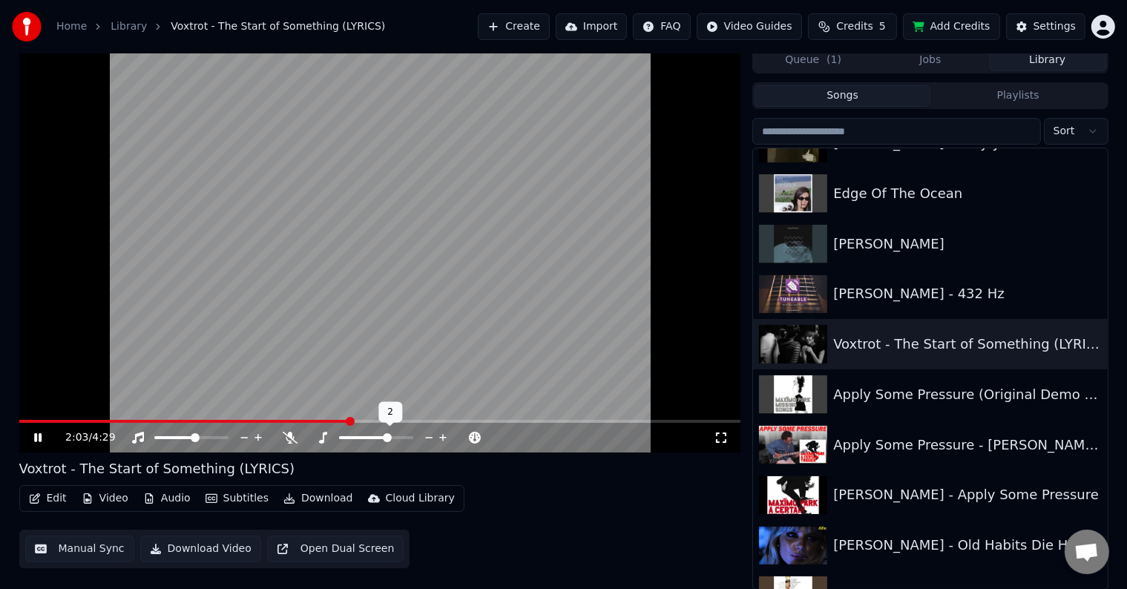
click at [386, 436] on span at bounding box center [387, 437] width 9 height 9
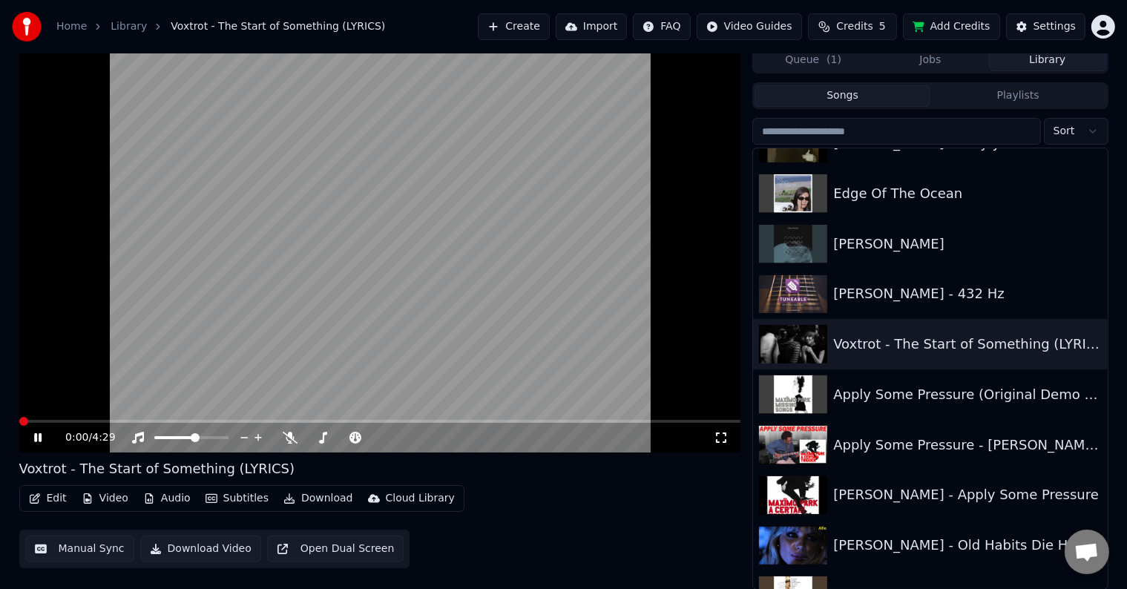
click at [19, 420] on span at bounding box center [19, 421] width 0 height 3
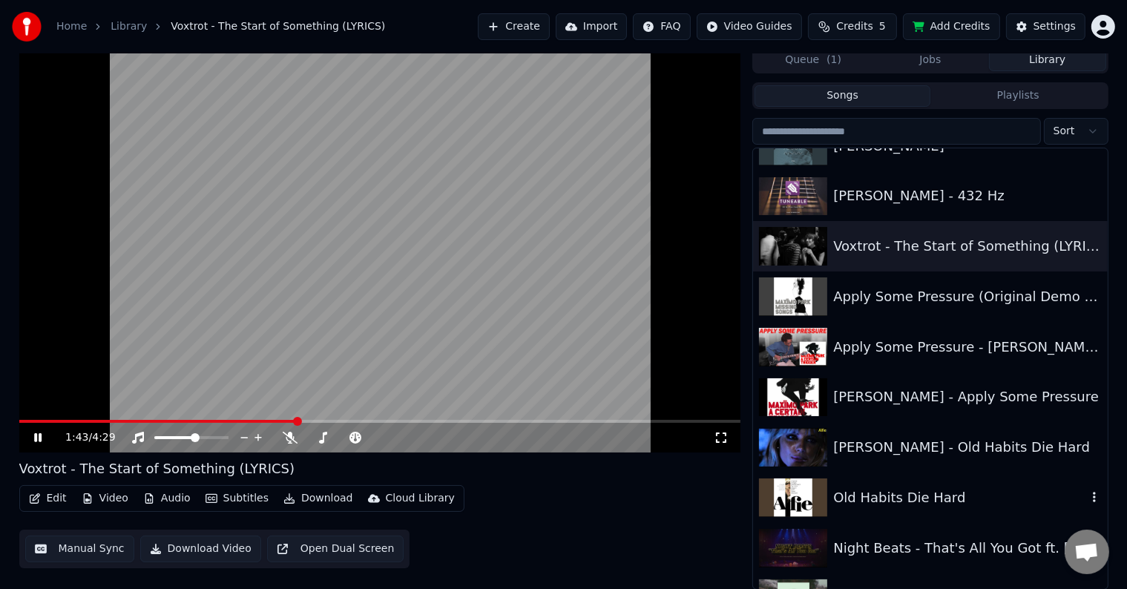
scroll to position [5047, 0]
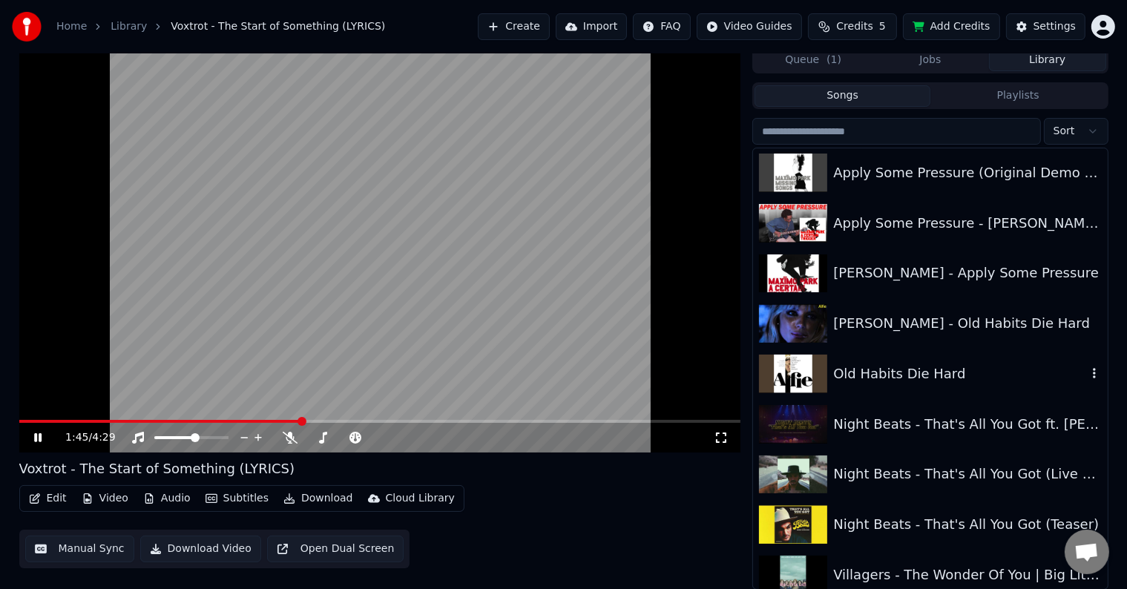
click at [955, 367] on div "Old Habits Die Hard" at bounding box center [960, 374] width 253 height 21
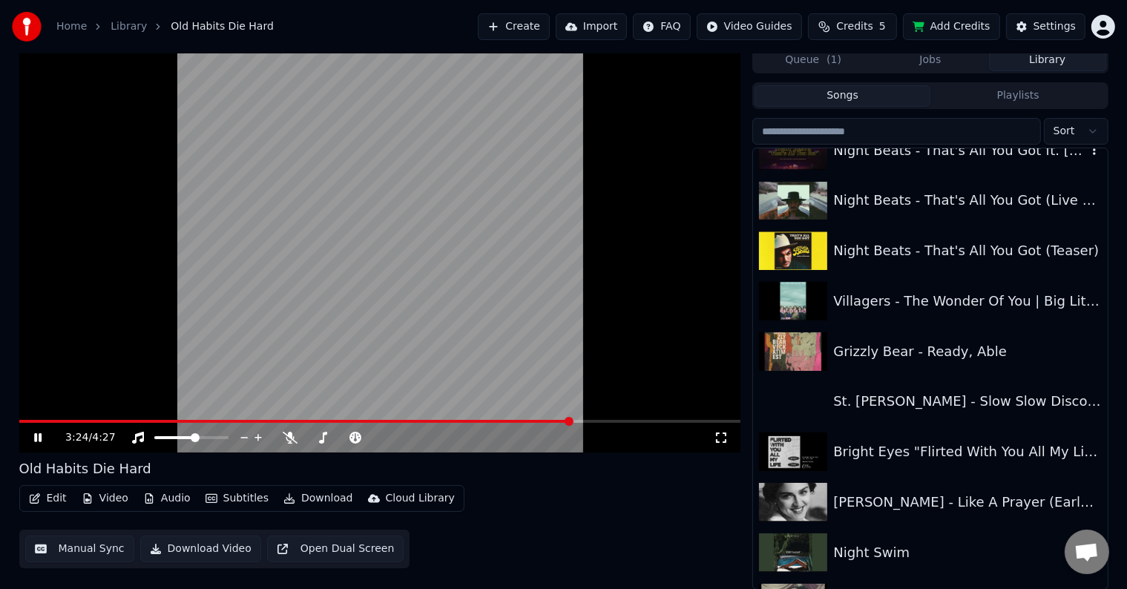
scroll to position [5344, 0]
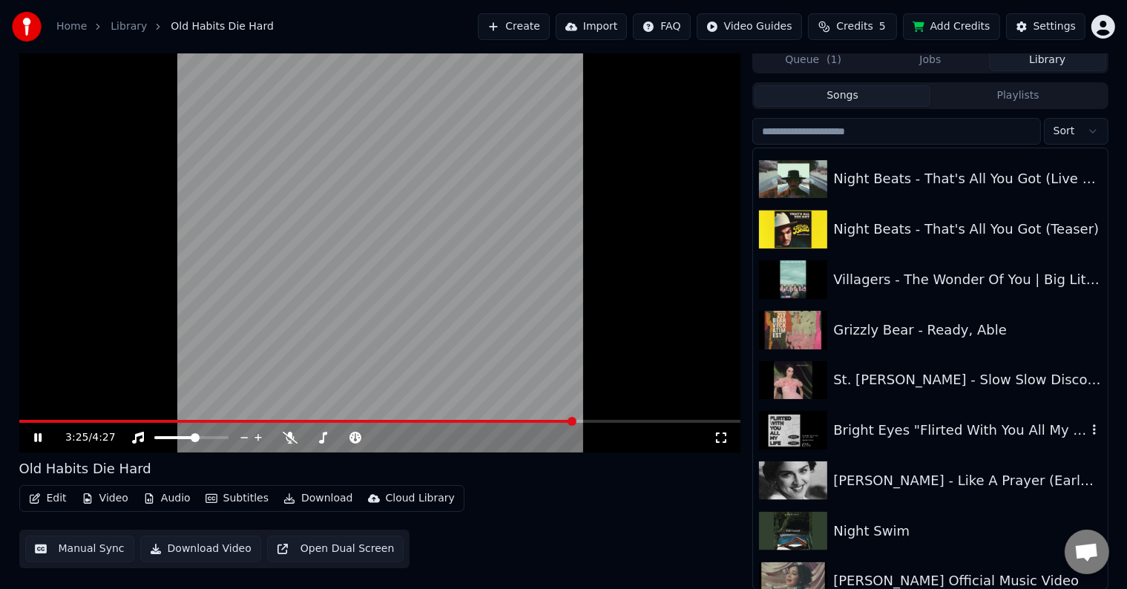
click at [837, 431] on div "Bright Eyes "Flirted With You All My Life" (Official Audio)" at bounding box center [960, 430] width 253 height 21
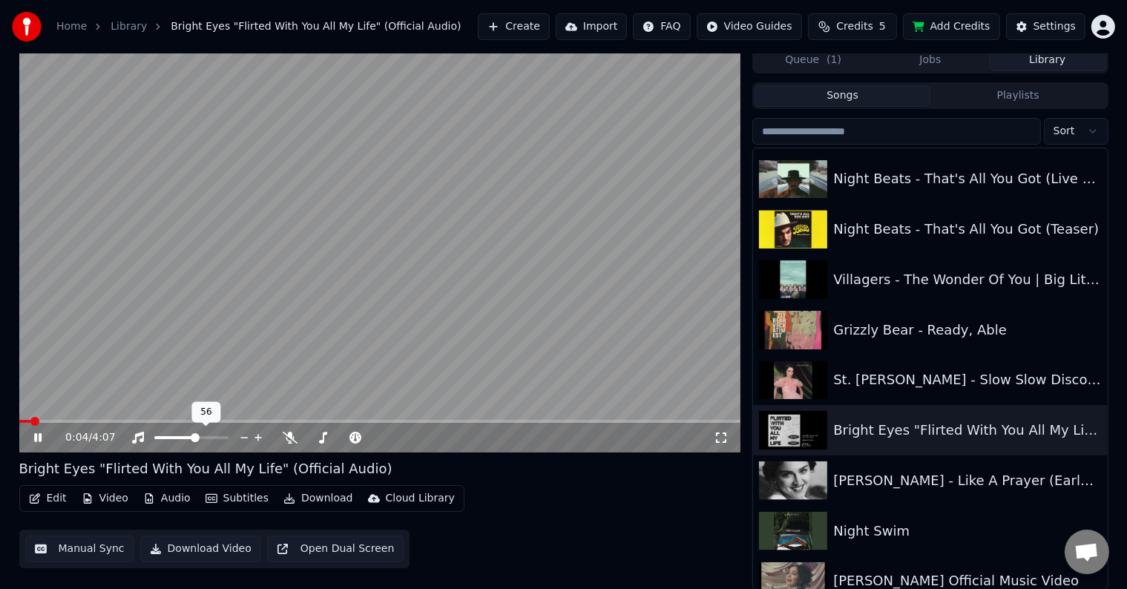
click at [188, 436] on span at bounding box center [175, 437] width 42 height 3
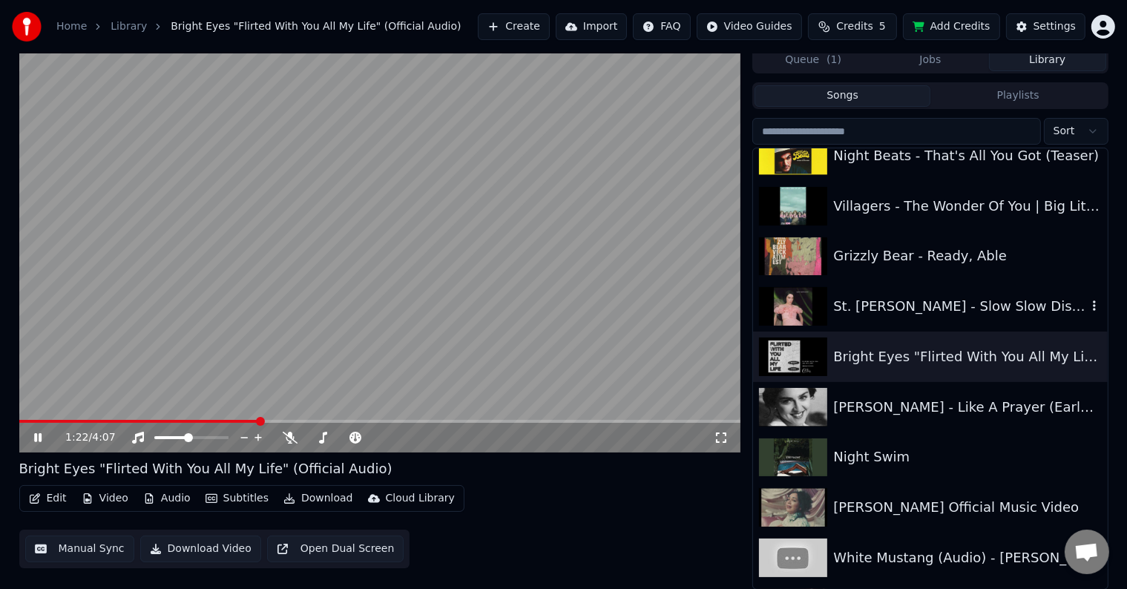
click at [978, 324] on div "St. [PERSON_NAME] - Slow Slow Disco (Audio)" at bounding box center [930, 306] width 354 height 50
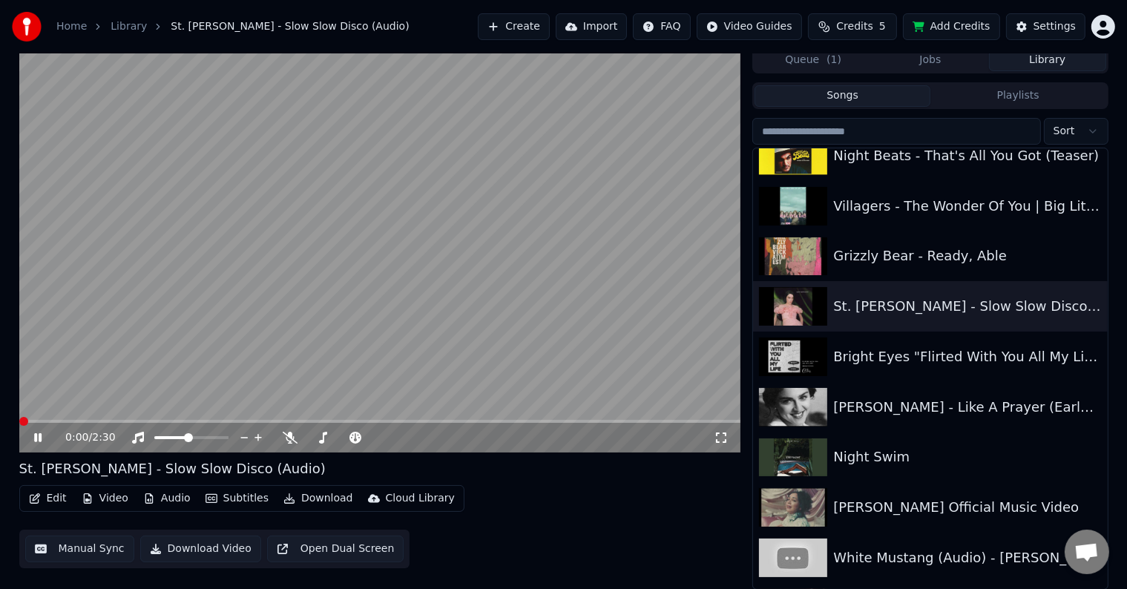
click at [19, 417] on span at bounding box center [23, 421] width 9 height 9
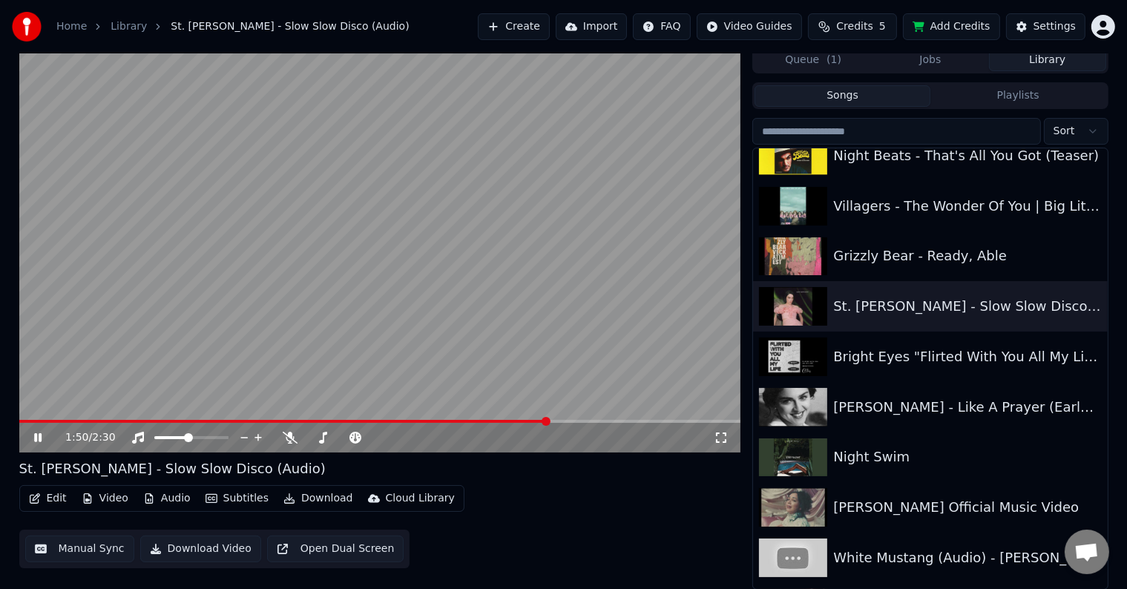
click at [548, 190] on video at bounding box center [380, 250] width 722 height 406
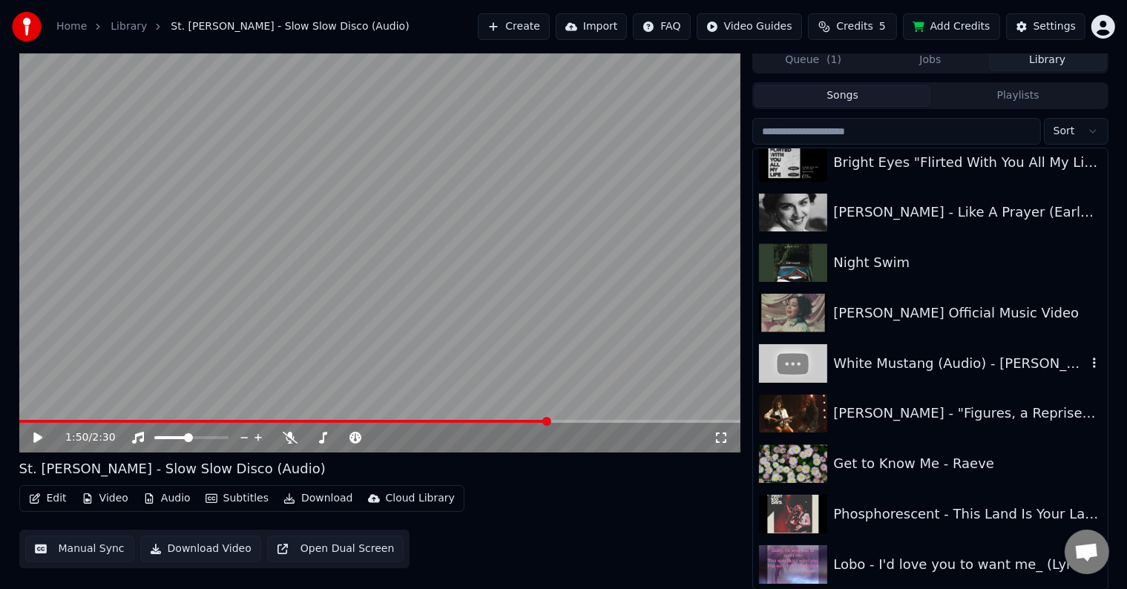
scroll to position [5614, 0]
click at [992, 448] on div "Get to Know Me - Raeve" at bounding box center [930, 463] width 354 height 50
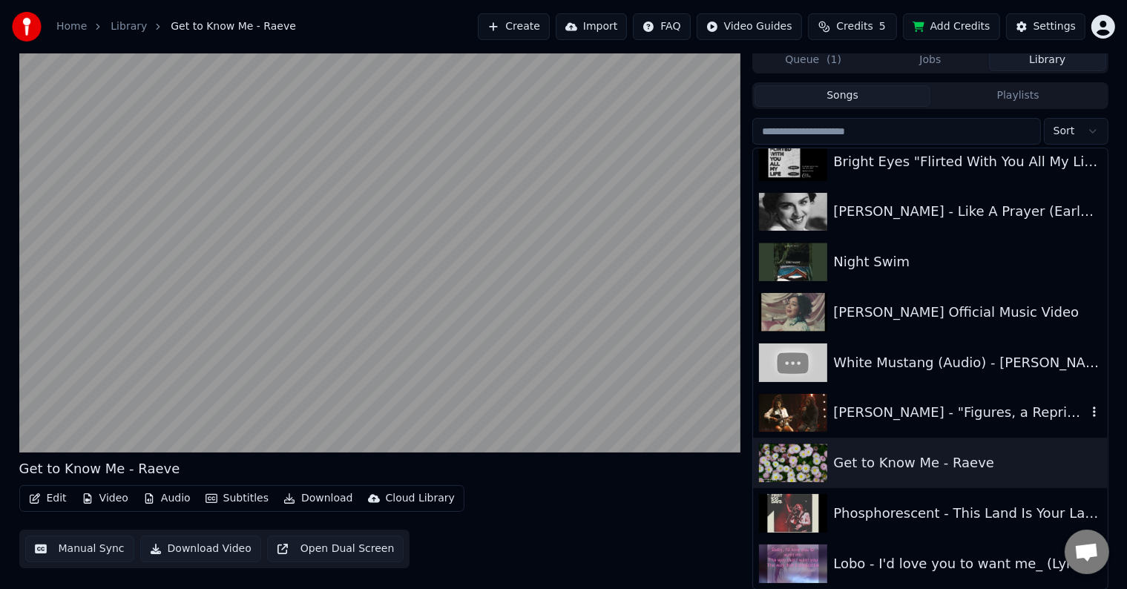
click at [998, 416] on div "[PERSON_NAME] - "Figures, a Reprise" ft. [PERSON_NAME] | Live at The 2018 JUNO …" at bounding box center [960, 412] width 253 height 21
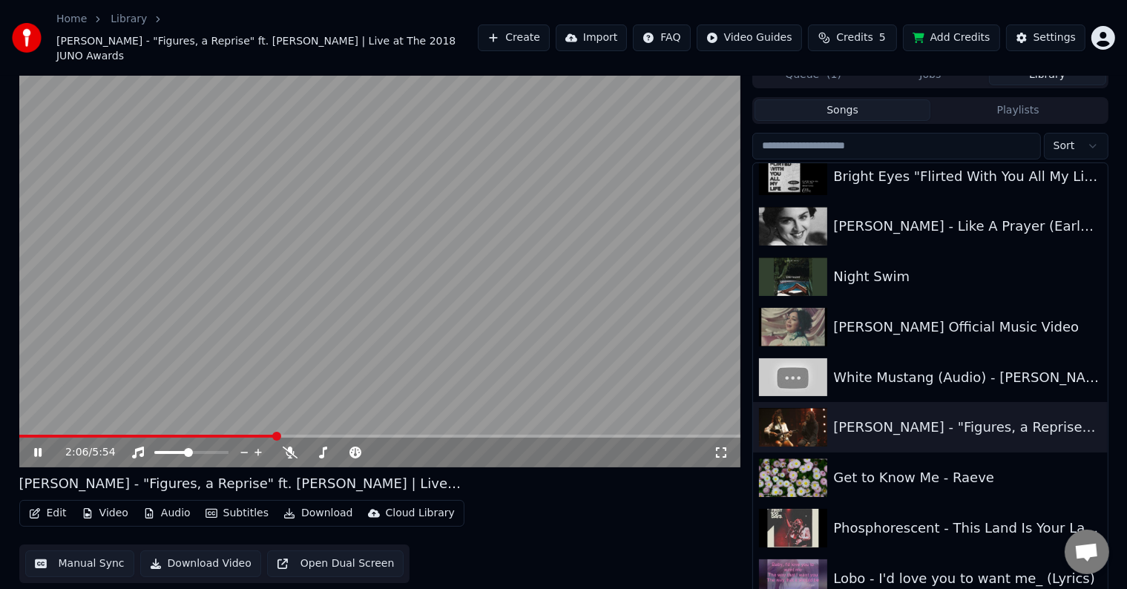
click at [274, 435] on span at bounding box center [380, 436] width 722 height 3
click at [321, 435] on span at bounding box center [380, 436] width 722 height 3
click at [383, 432] on span at bounding box center [383, 436] width 9 height 9
click at [323, 451] on span at bounding box center [344, 452] width 74 height 3
click at [336, 448] on span at bounding box center [334, 452] width 9 height 9
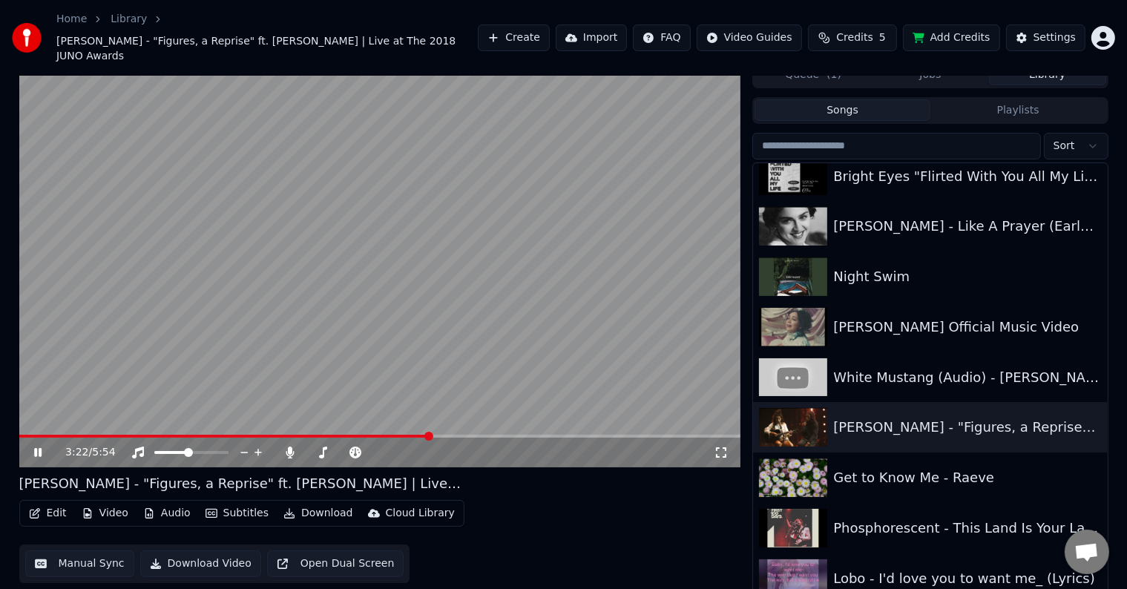
click at [430, 435] on span at bounding box center [380, 436] width 722 height 3
drag, startPoint x: 194, startPoint y: 439, endPoint x: 203, endPoint y: 439, distance: 8.9
click at [203, 445] on div at bounding box center [205, 452] width 120 height 15
click at [220, 448] on span at bounding box center [215, 452] width 9 height 9
click at [294, 447] on icon at bounding box center [290, 453] width 15 height 12
